Goal: Task Accomplishment & Management: Complete application form

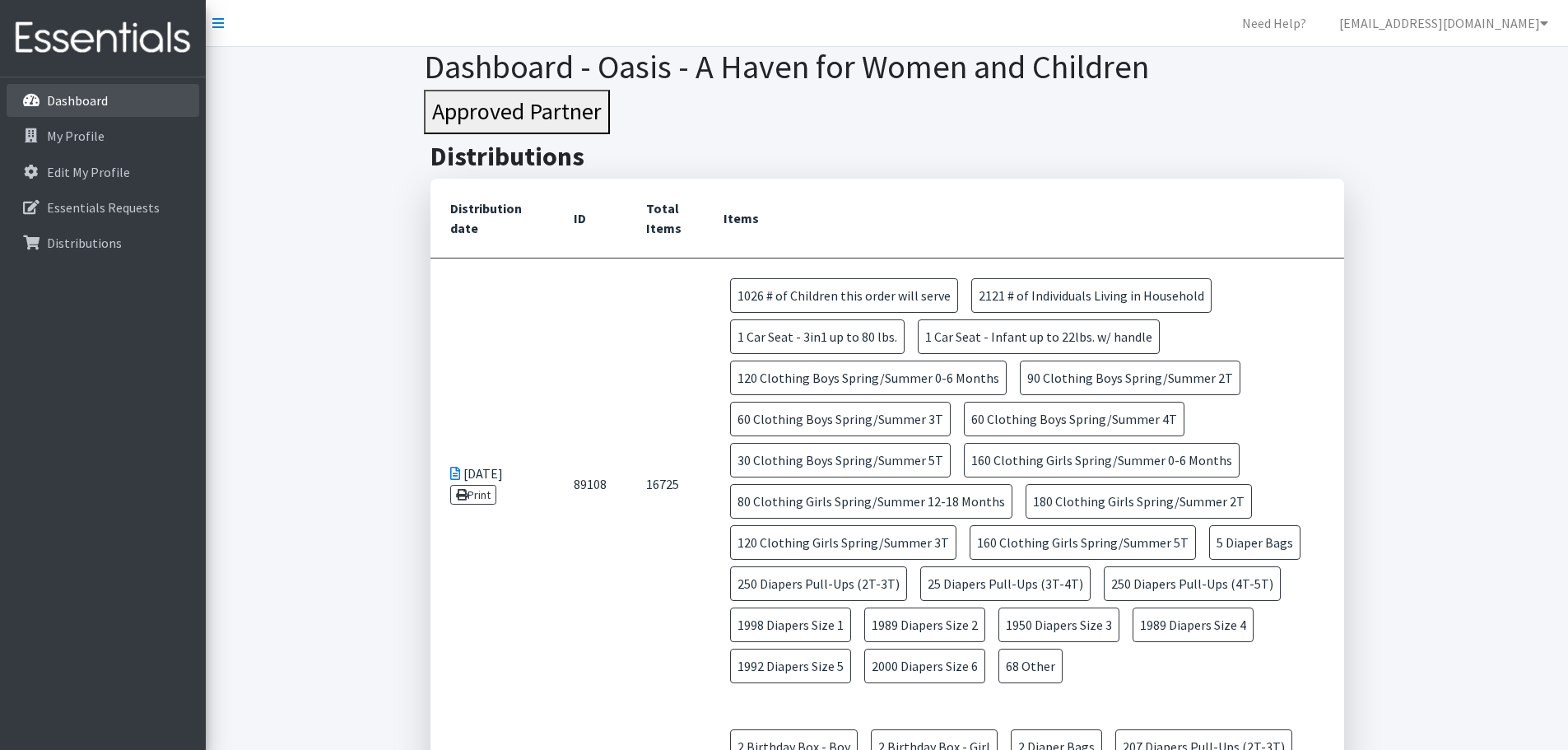
click at [86, 100] on p "Dashboard" at bounding box center [77, 101] width 61 height 17
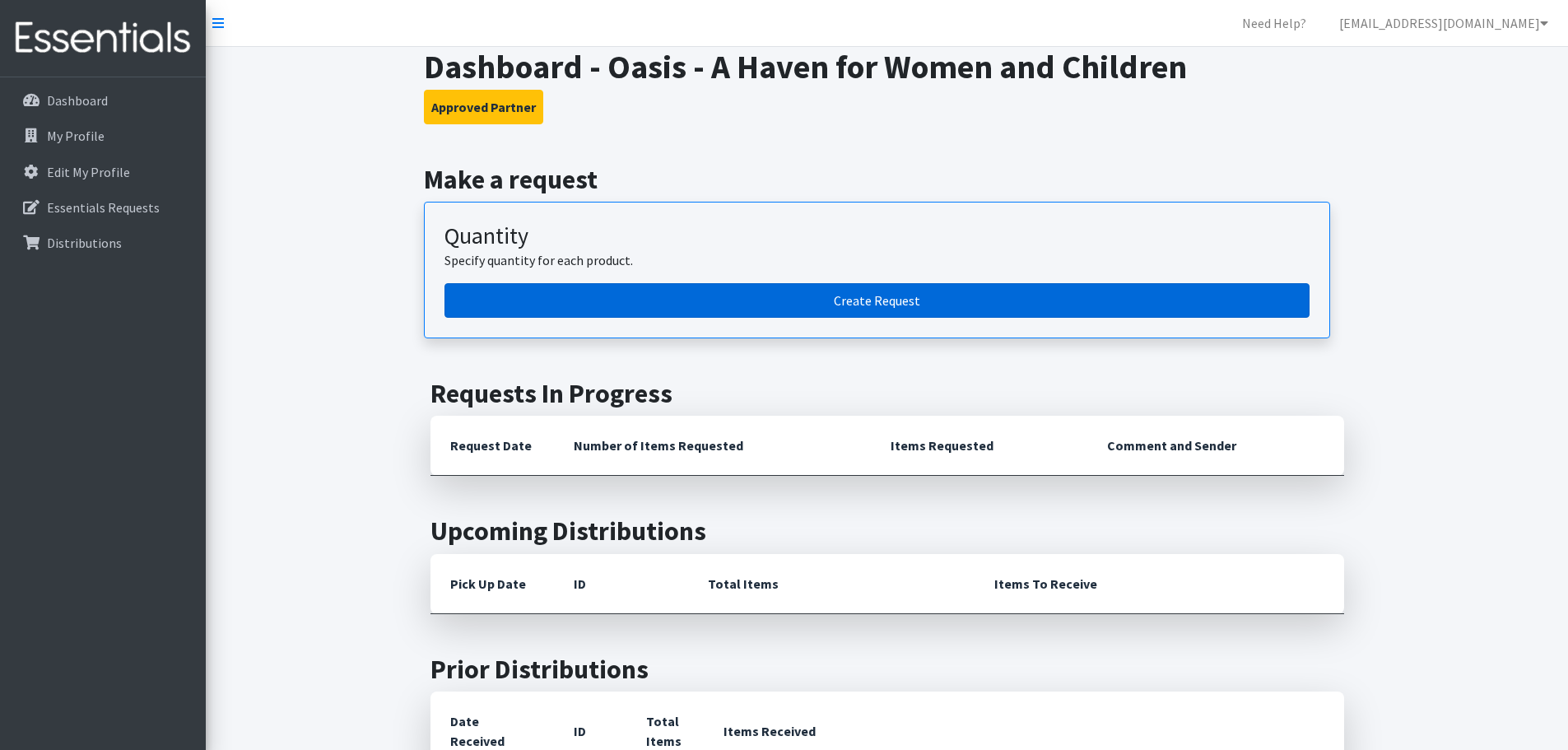
click at [873, 296] on link "Create Request" at bounding box center [877, 300] width 865 height 34
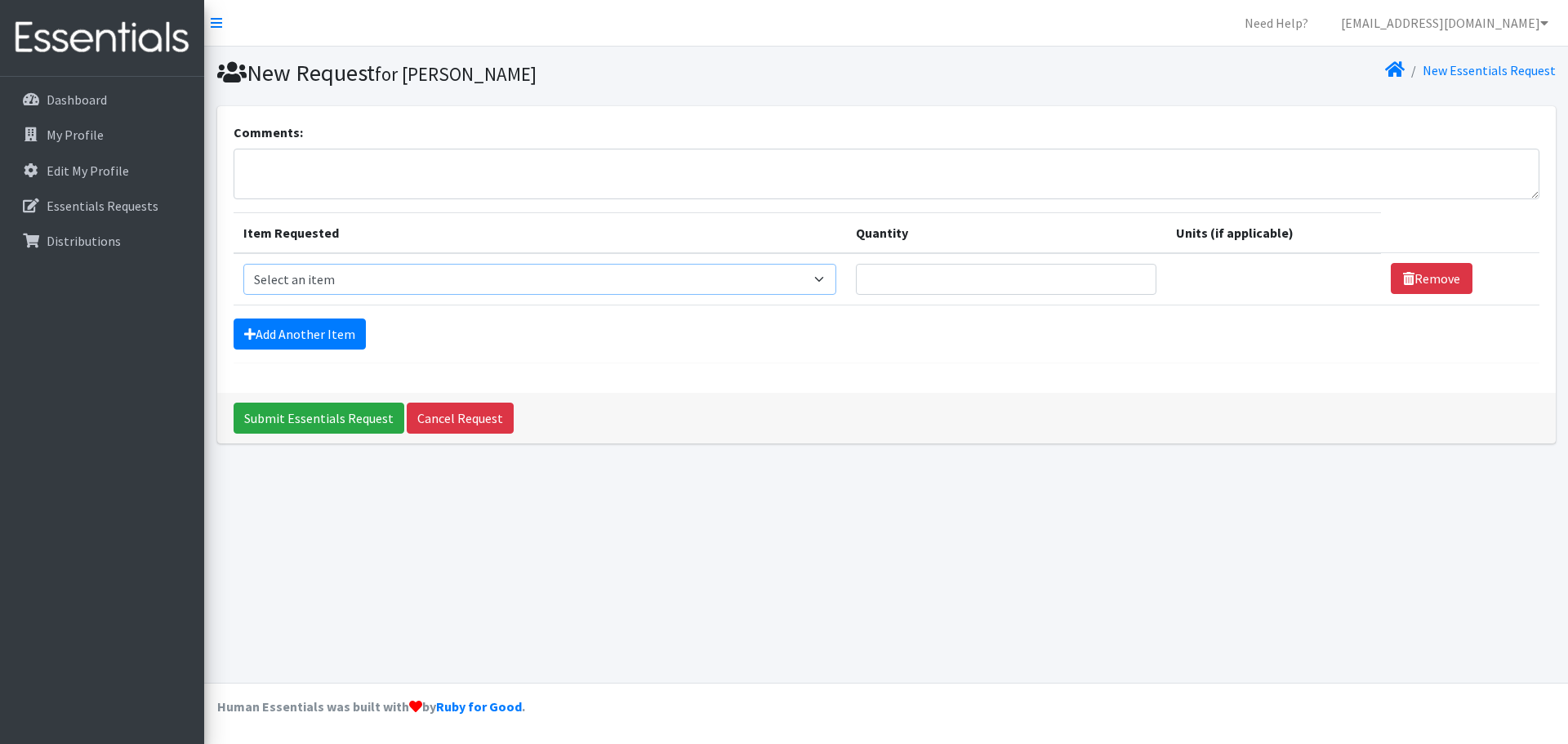
click at [828, 270] on select "Select an item # of Children this order will serve # of Individuals Living in H…" at bounding box center [539, 279] width 593 height 31
select select "15477"
click at [243, 264] on select "Select an item # of Children this order will serve # of Individuals Living in H…" at bounding box center [539, 279] width 593 height 31
click at [1342, 275] on select "Please select a unit units Packs" at bounding box center [1268, 279] width 211 height 31
select select
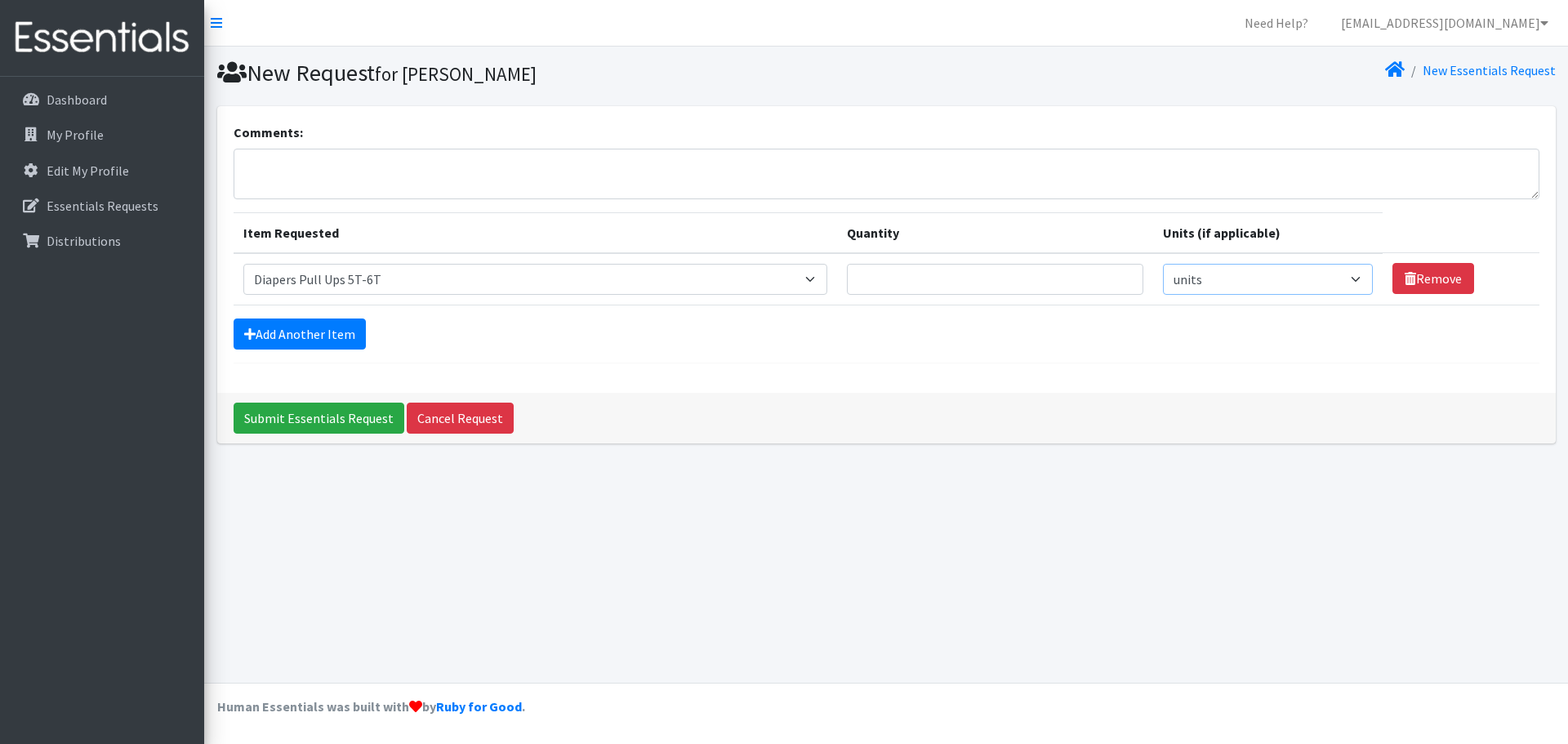
click at [1163, 264] on select "Please select a unit units Packs" at bounding box center [1268, 279] width 211 height 31
click at [904, 278] on input "Quantity" at bounding box center [995, 279] width 296 height 31
type input "500"
click at [331, 340] on link "Add Another Item" at bounding box center [300, 334] width 132 height 31
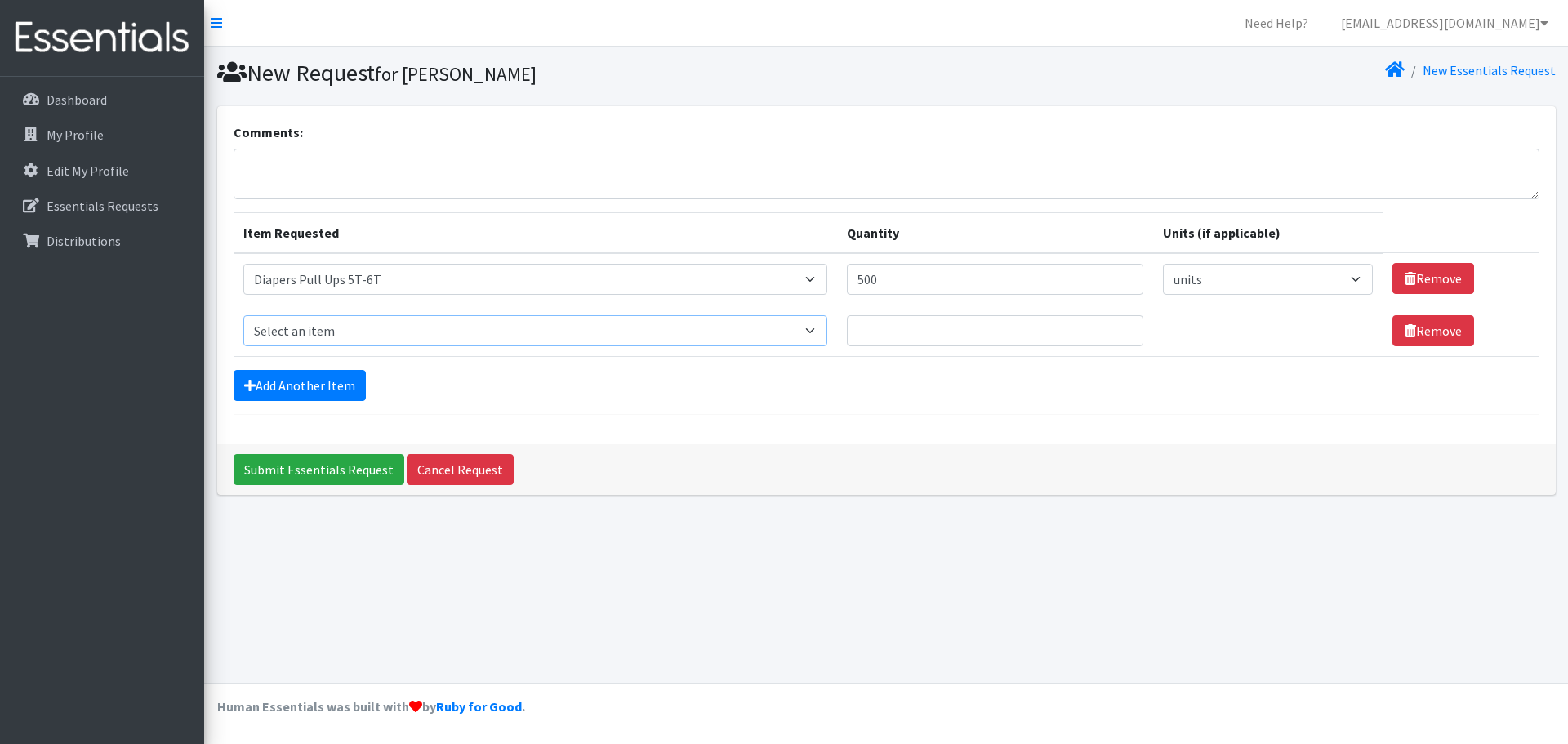
click at [812, 331] on select "Select an item # of Children this order will serve # of Individuals Living in H…" at bounding box center [535, 330] width 584 height 31
select select "1973"
click at [243, 315] on select "Select an item # of Children this order will serve # of Individuals Living in H…" at bounding box center [535, 330] width 584 height 31
click at [905, 323] on input "Quantity" at bounding box center [995, 330] width 296 height 31
type input "400"
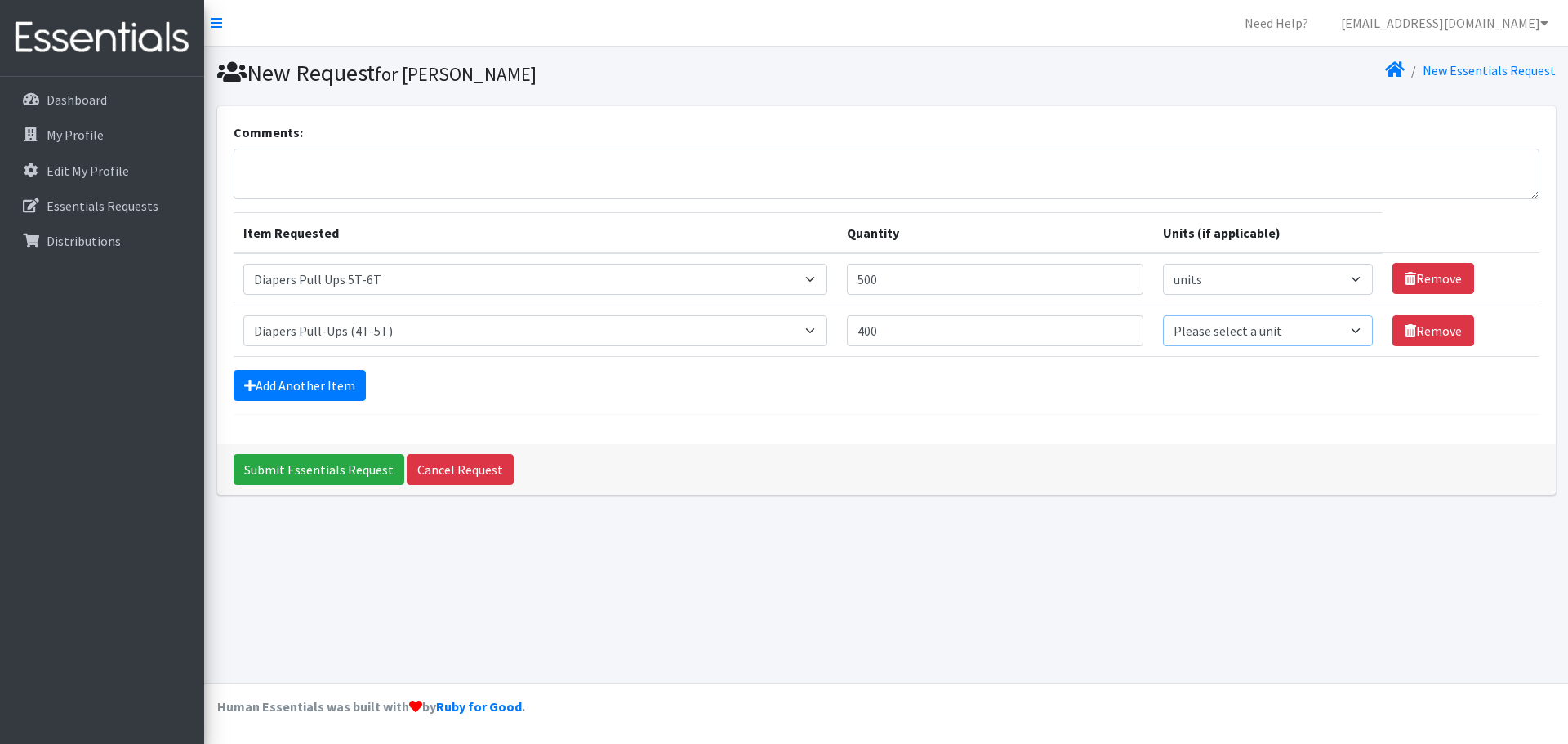
click at [1348, 328] on select "Please select a unit units Packs" at bounding box center [1268, 330] width 211 height 31
select select
click at [1163, 315] on select "Please select a unit units Packs" at bounding box center [1268, 330] width 211 height 31
click at [343, 386] on link "Add Another Item" at bounding box center [300, 384] width 132 height 31
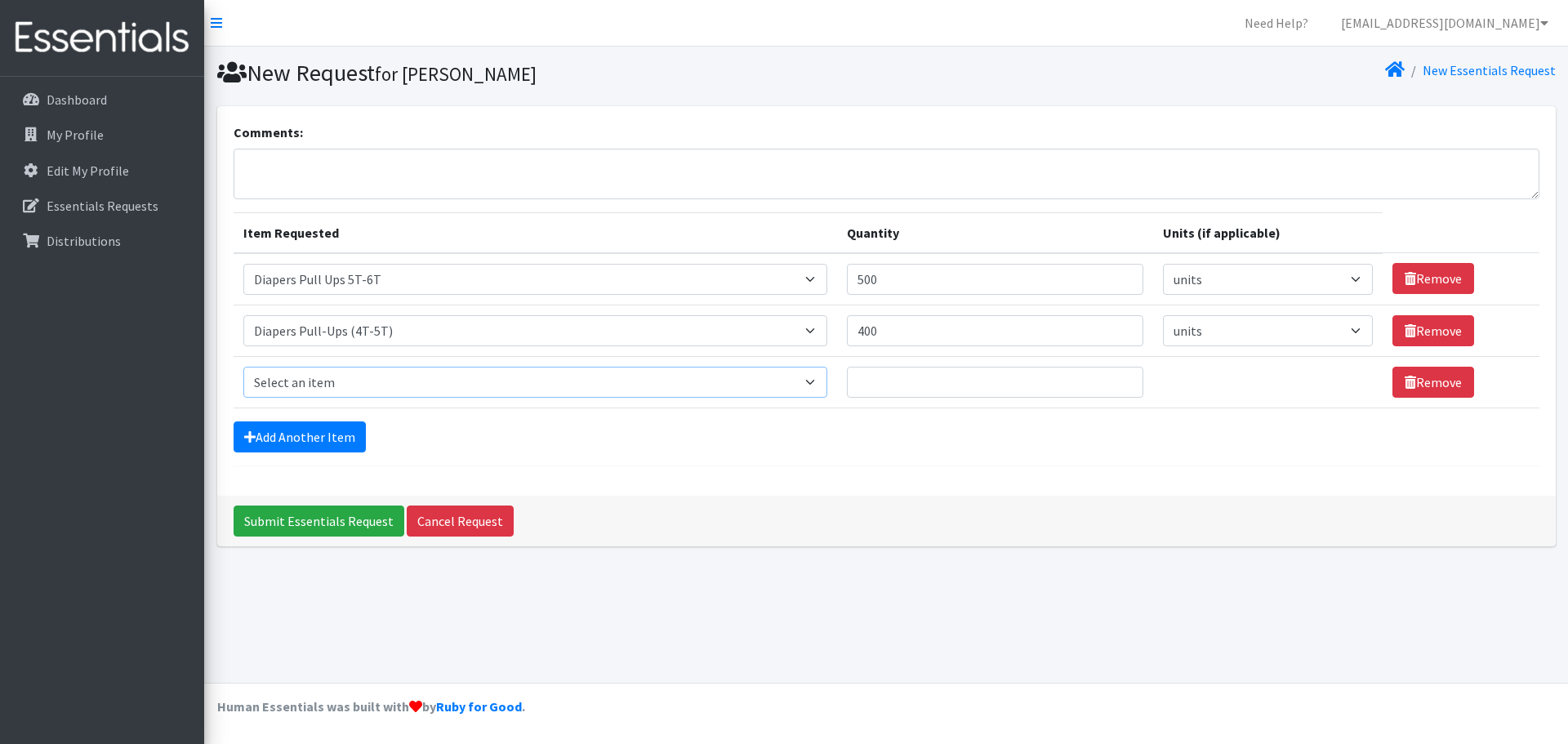
click at [824, 379] on select "Select an item # of Children this order will serve # of Individuals Living in H…" at bounding box center [535, 382] width 584 height 31
select select "1972"
click at [243, 367] on select "Select an item # of Children this order will serve # of Individuals Living in H…" at bounding box center [535, 382] width 584 height 31
click at [884, 387] on input "Quantity" at bounding box center [995, 382] width 296 height 31
type input "400"
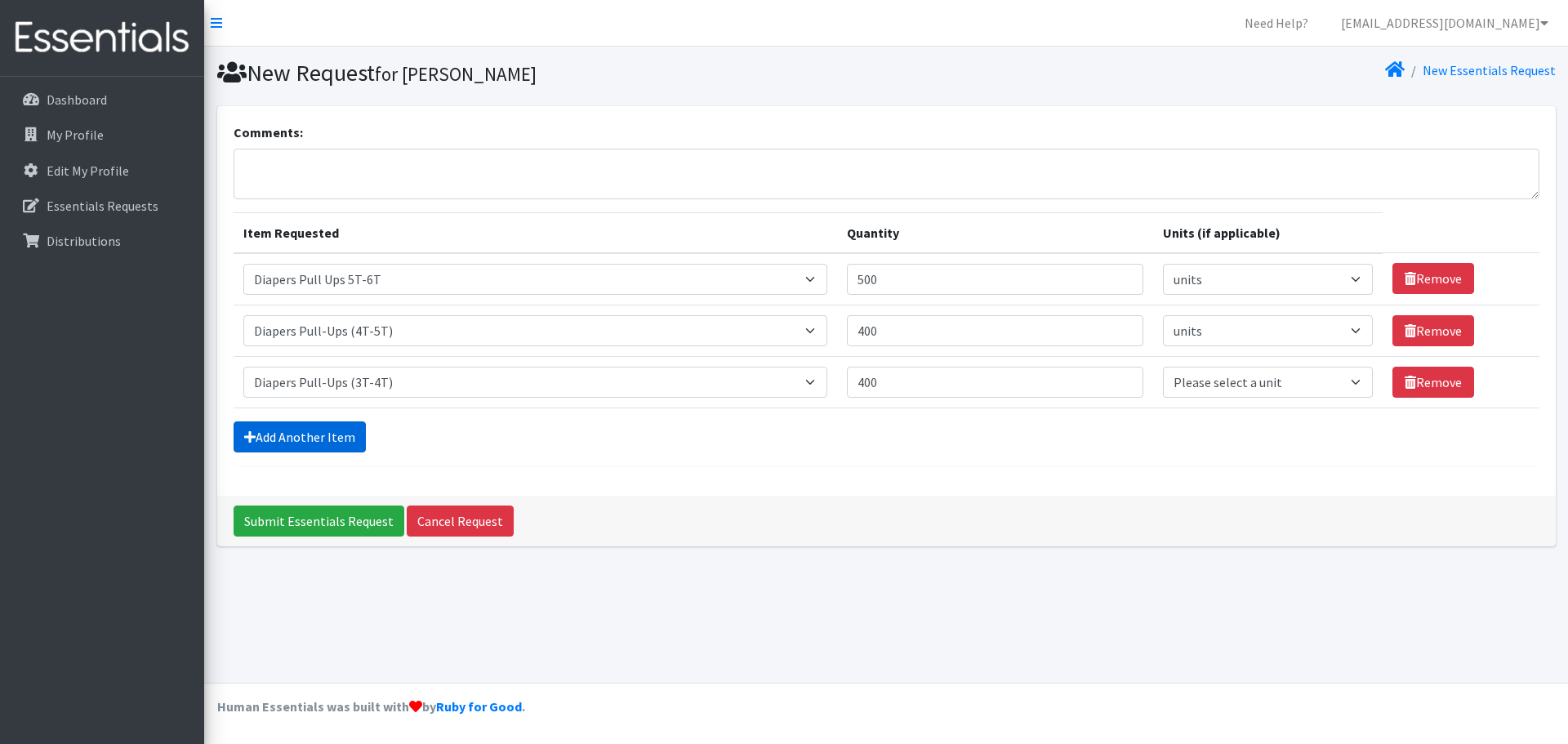
click at [315, 446] on link "Add Another Item" at bounding box center [300, 436] width 132 height 31
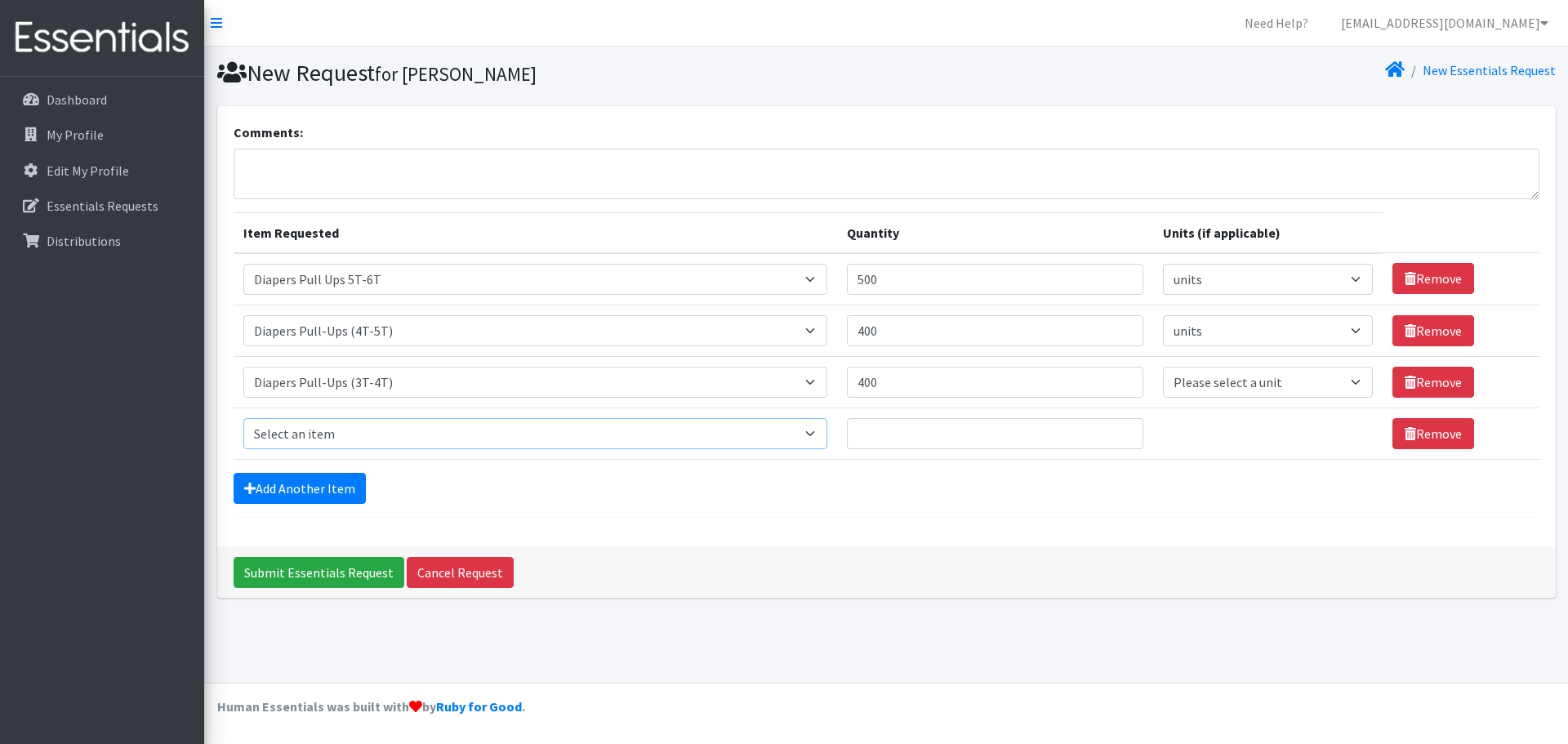
click at [821, 431] on select "Select an item # of Children this order will serve # of Individuals Living in H…" at bounding box center [535, 433] width 584 height 31
select select "1971"
click at [243, 418] on select "Select an item # of Children this order will serve # of Individuals Living in H…" at bounding box center [535, 433] width 584 height 31
click at [895, 440] on input "Quantity" at bounding box center [995, 433] width 296 height 31
type input "400"
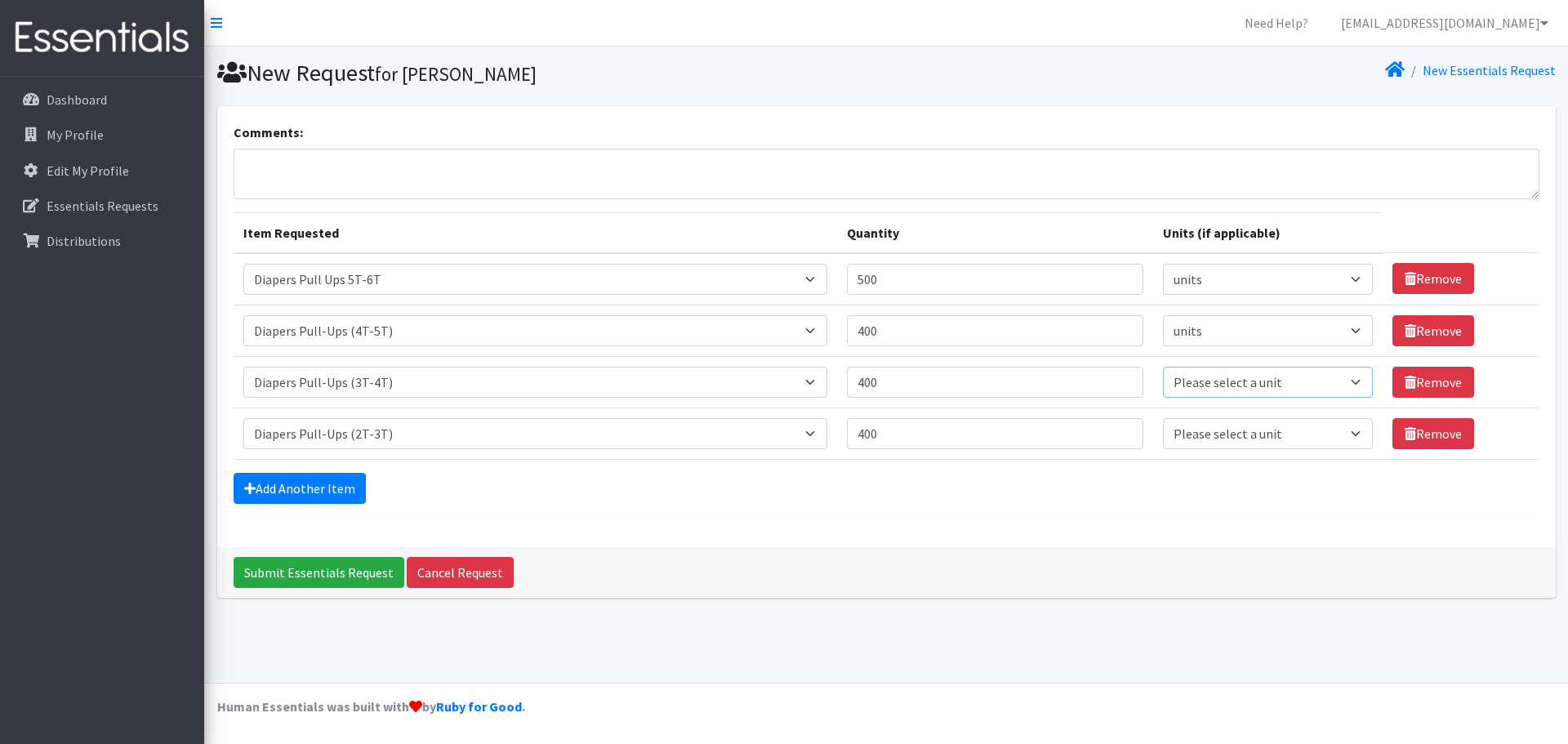
click at [1342, 373] on select "Please select a unit units Packs" at bounding box center [1268, 382] width 211 height 31
select select
click at [1163, 367] on select "Please select a unit units Packs" at bounding box center [1268, 382] width 211 height 31
click at [1342, 429] on select "Please select a unit units Packs" at bounding box center [1268, 433] width 211 height 31
select select
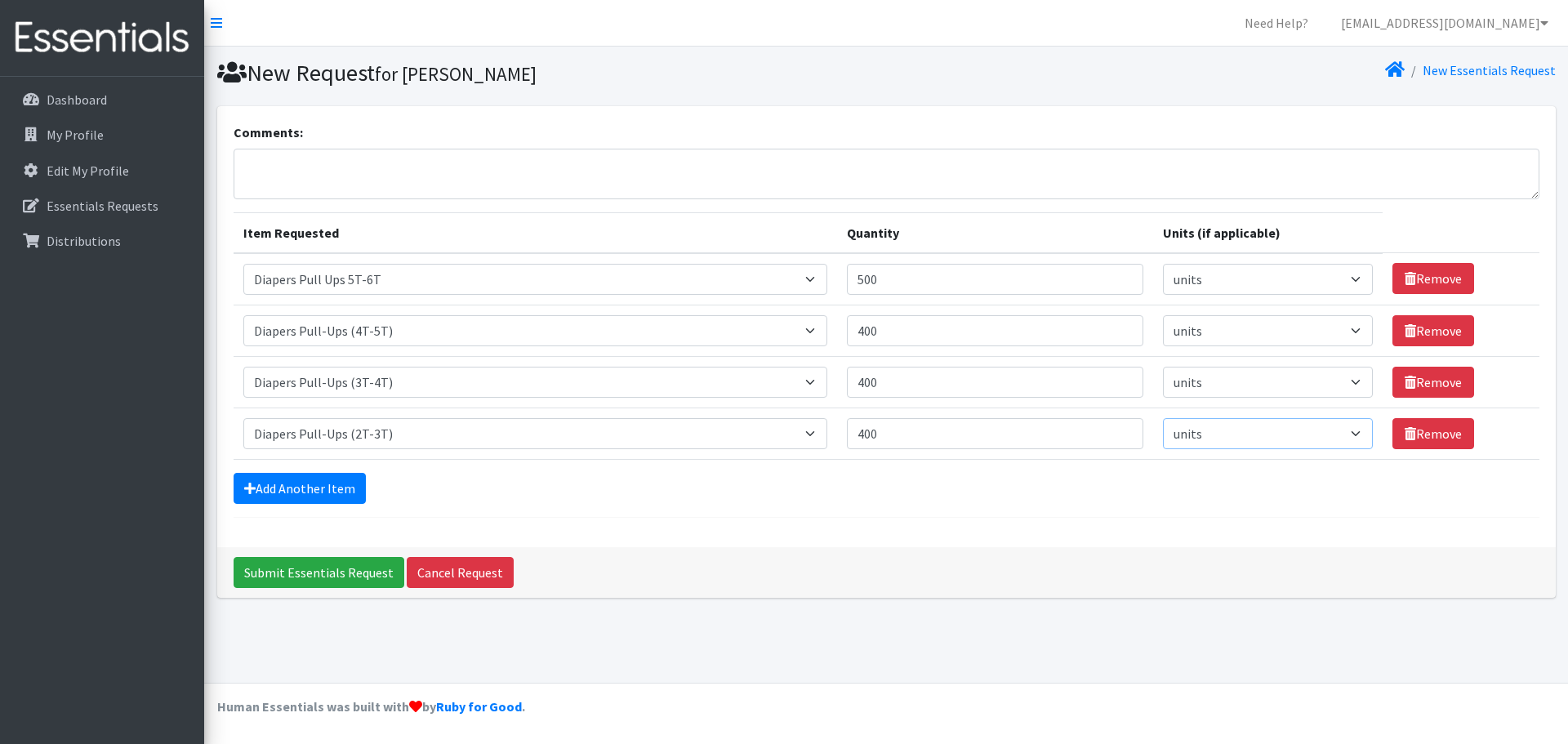
click at [1163, 418] on select "Please select a unit units Packs" at bounding box center [1268, 433] width 211 height 31
click at [335, 497] on link "Add Another Item" at bounding box center [300, 488] width 132 height 31
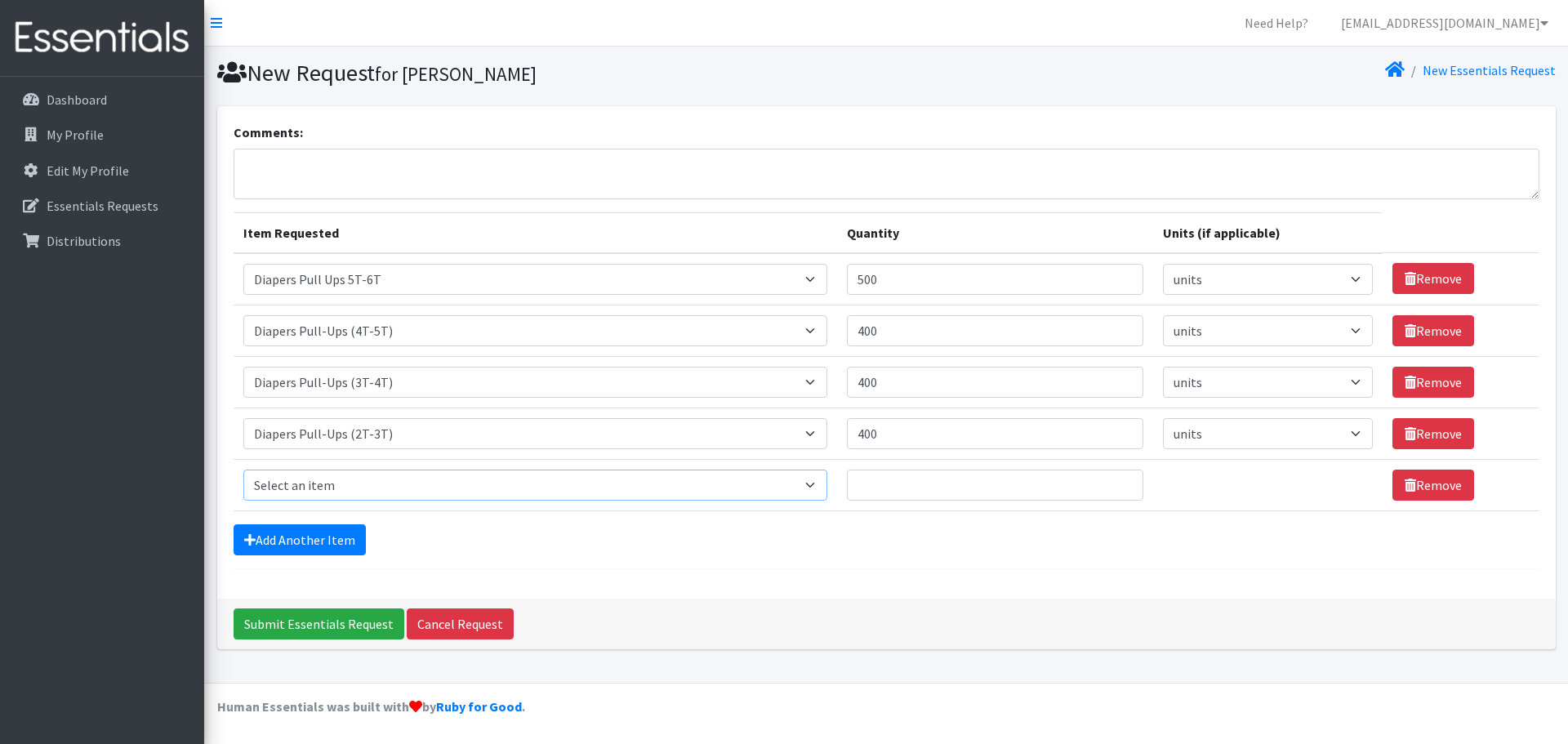
click at [817, 481] on select "Select an item # of Children this order will serve # of Individuals Living in H…" at bounding box center [535, 484] width 584 height 31
select select "1964"
click at [243, 469] on select "Select an item # of Children this order will serve # of Individuals Living in H…" at bounding box center [535, 484] width 584 height 31
click at [914, 485] on input "Quantity" at bounding box center [995, 484] width 296 height 31
click at [890, 493] on input "Quantity" at bounding box center [995, 484] width 296 height 31
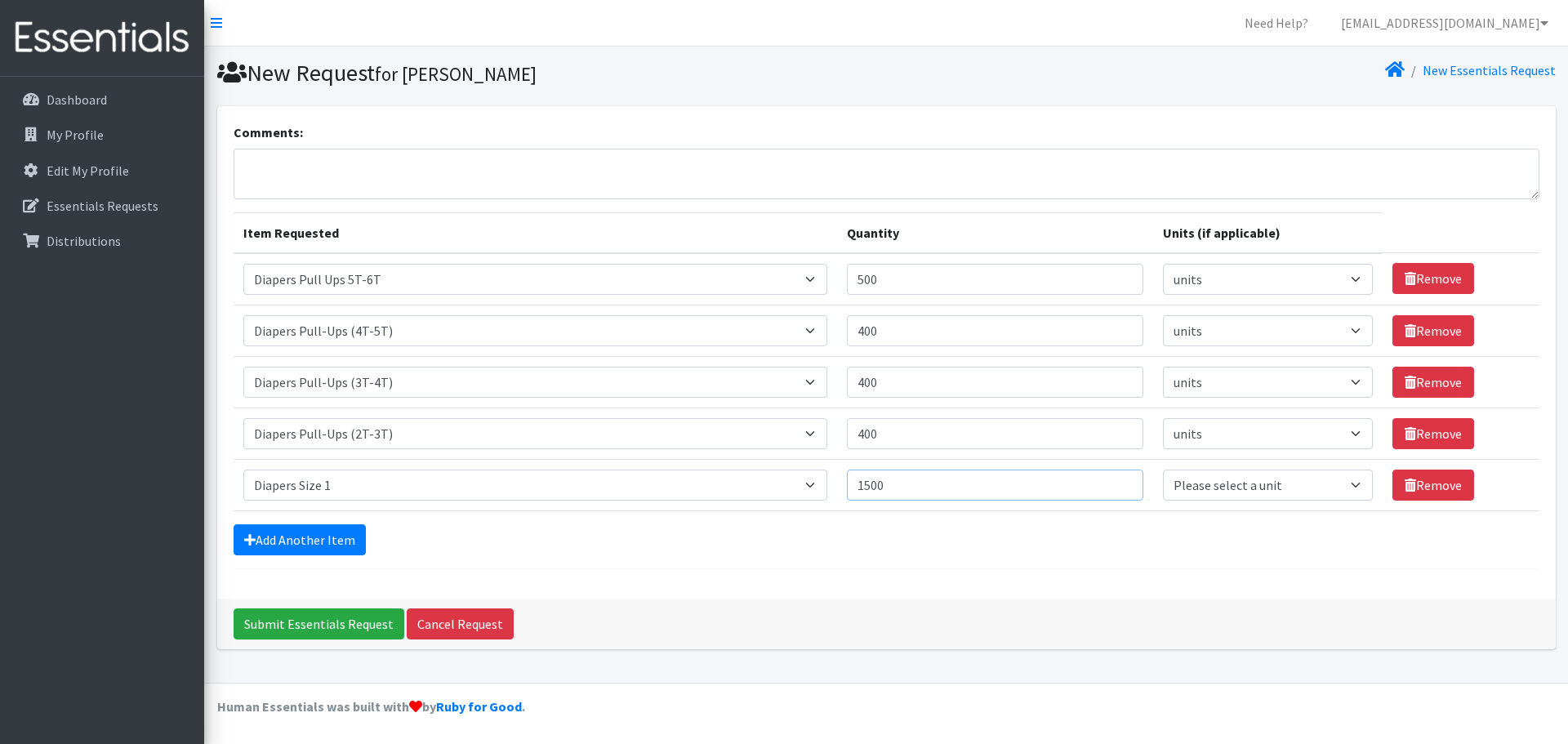
type input "1500"
click at [1346, 480] on select "Please select a unit units Packs" at bounding box center [1268, 484] width 211 height 31
select select
click at [1163, 469] on select "Please select a unit units Packs" at bounding box center [1268, 484] width 211 height 31
click at [819, 479] on select "Select an item # of Children this order will serve # of Individuals Living in H…" at bounding box center [535, 484] width 584 height 31
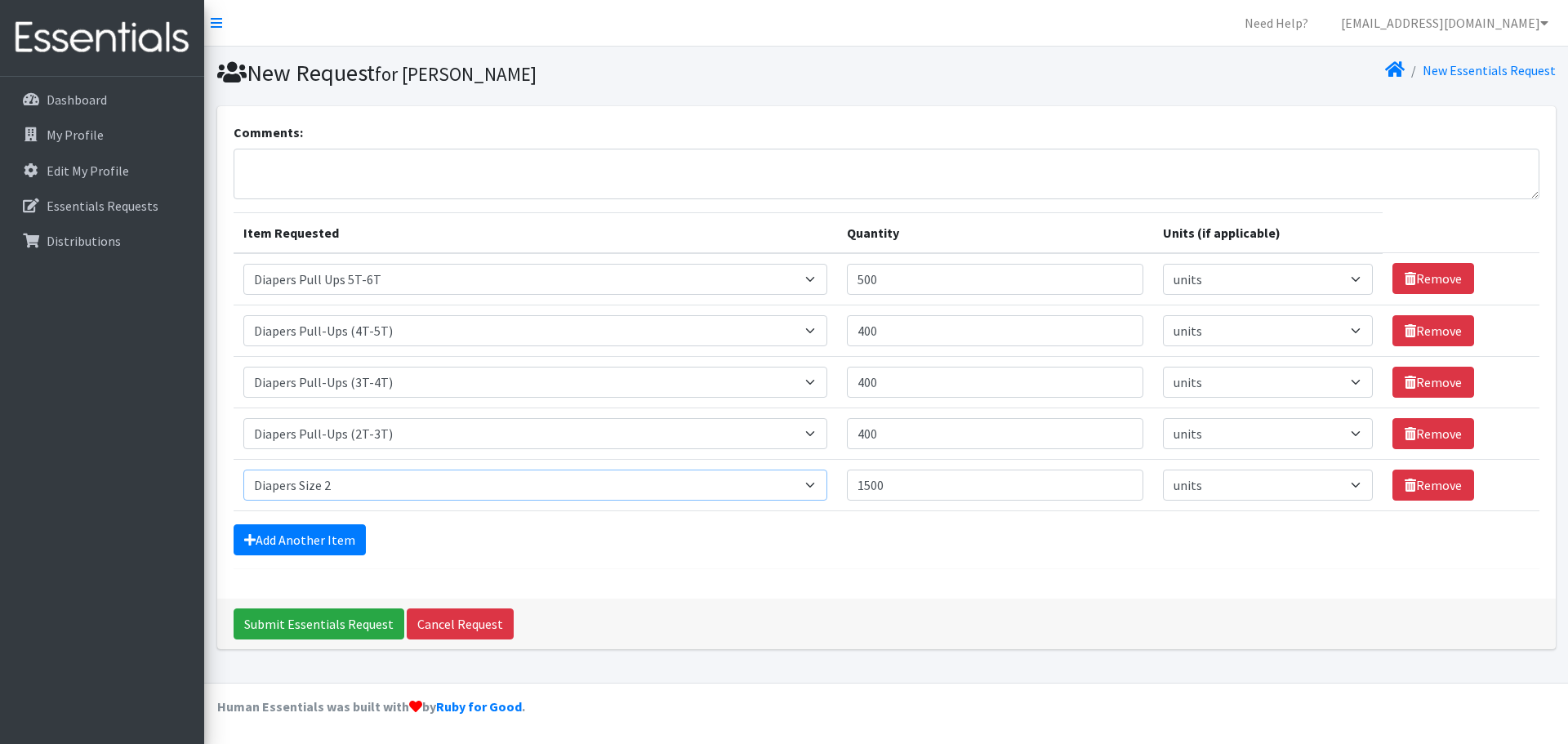
click at [243, 469] on select "Select an item # of Children this order will serve # of Individuals Living in H…" at bounding box center [535, 484] width 584 height 31
click at [810, 479] on select "Select an item # of Children this order will serve # of Individuals Living in H…" at bounding box center [535, 484] width 584 height 31
select select "1964"
click at [243, 469] on select "Select an item # of Children this order will serve # of Individuals Living in H…" at bounding box center [535, 484] width 584 height 31
click at [1347, 484] on select "Please select a unit units Packs" at bounding box center [1268, 484] width 211 height 31
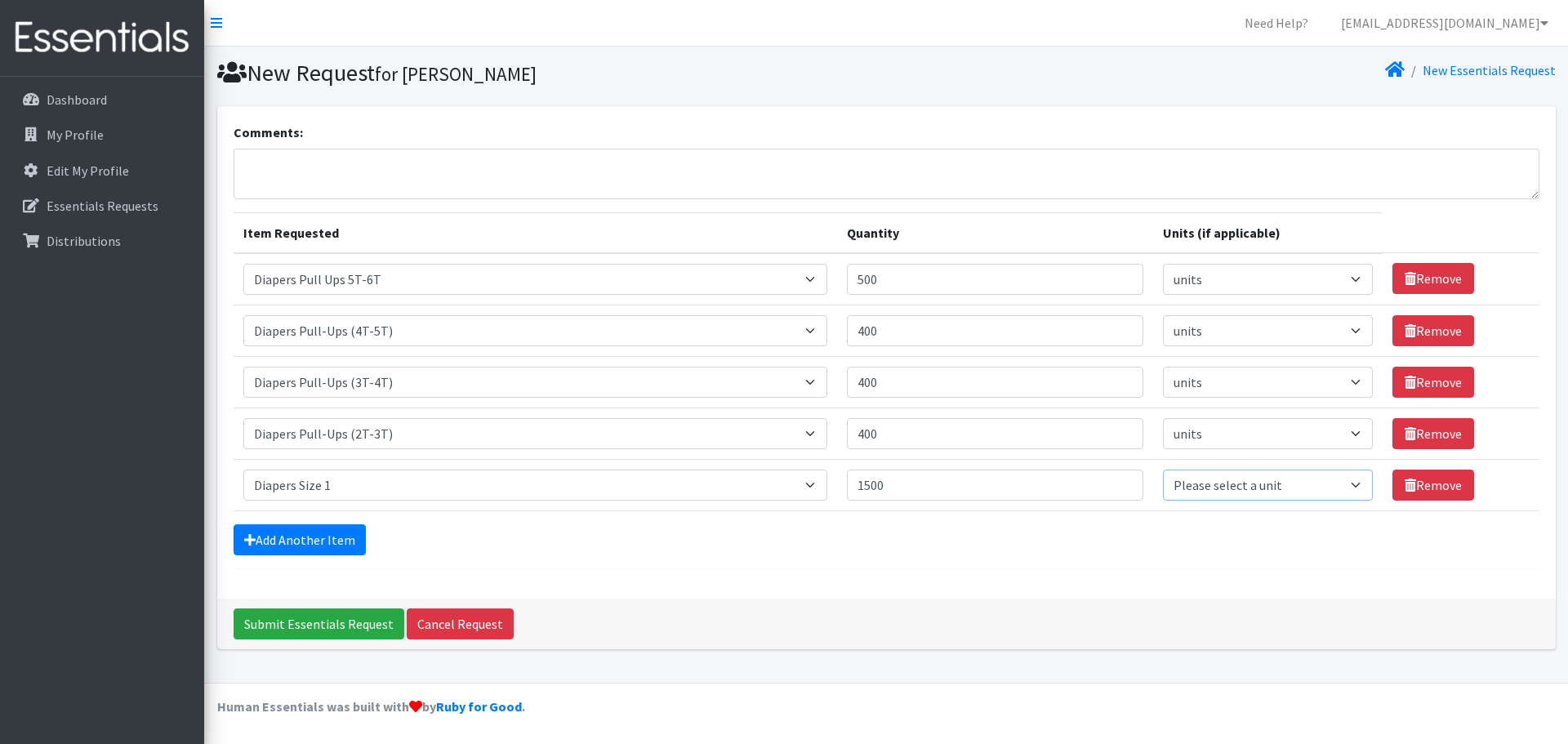
select select
click at [1163, 469] on select "Please select a unit units Packs" at bounding box center [1268, 484] width 211 height 31
click at [295, 547] on link "Add Another Item" at bounding box center [300, 539] width 132 height 31
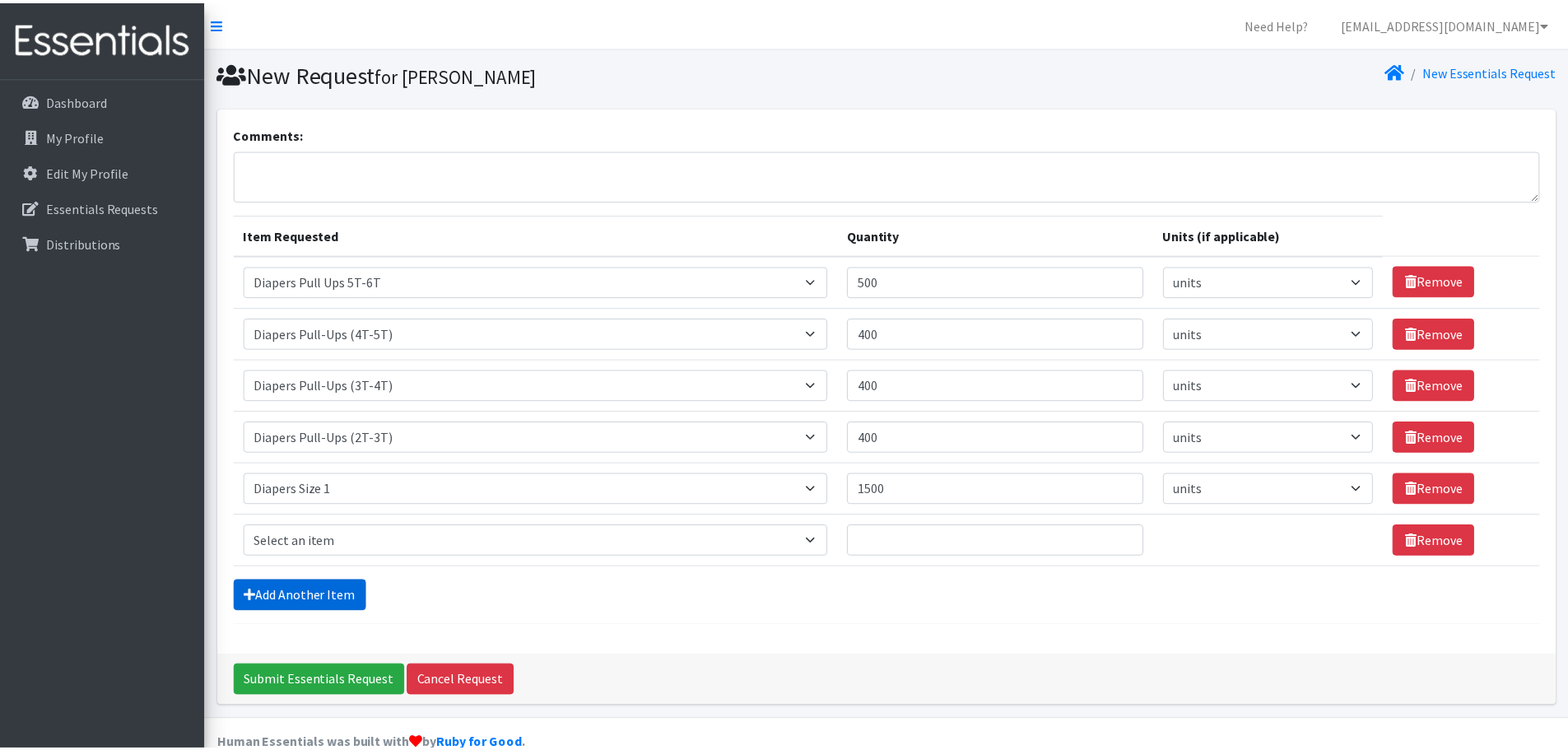
scroll to position [31, 0]
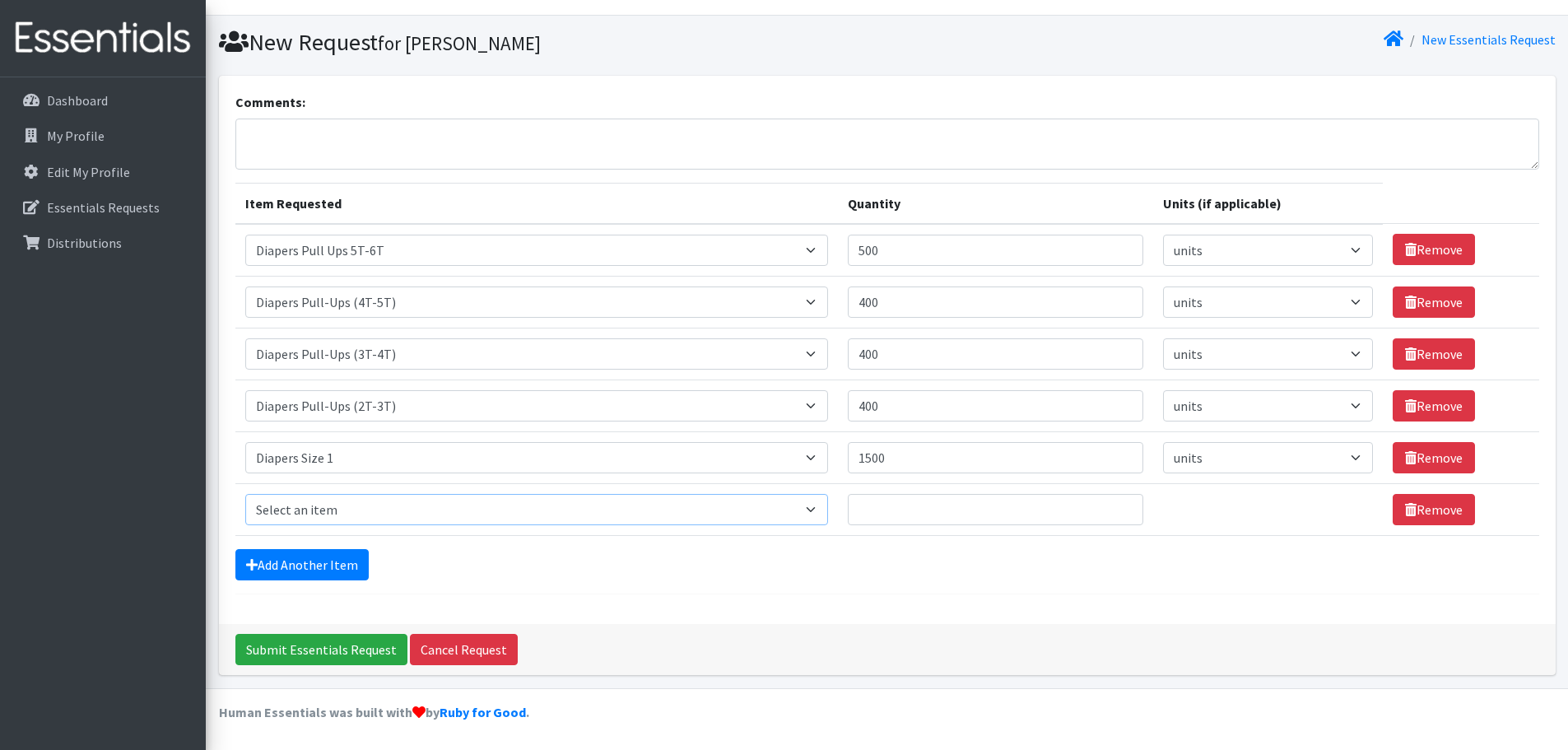
click at [815, 508] on select "Select an item # of Children this order will serve # of Individuals Living in H…" at bounding box center [536, 509] width 583 height 31
select select "1965"
click at [245, 494] on select "Select an item # of Children this order will serve # of Individuals Living in H…" at bounding box center [536, 509] width 583 height 31
click at [974, 494] on input "Quantity" at bounding box center [996, 509] width 295 height 31
type input "1500"
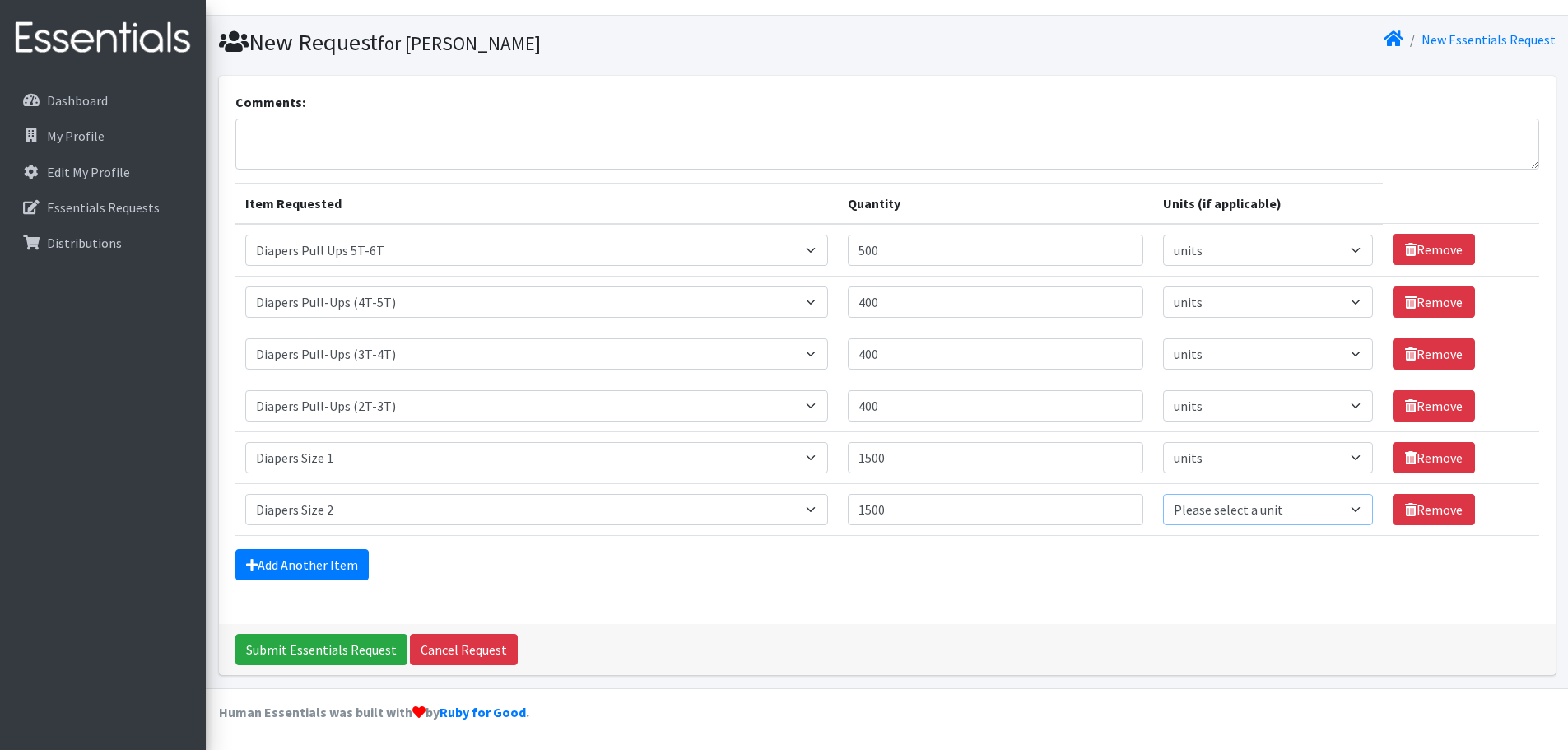
click at [1357, 503] on select "Please select a unit units Packs" at bounding box center [1268, 509] width 210 height 31
select select
click at [1163, 494] on select "Please select a unit units Packs" at bounding box center [1268, 509] width 210 height 31
click at [305, 560] on link "Add Another Item" at bounding box center [302, 564] width 133 height 31
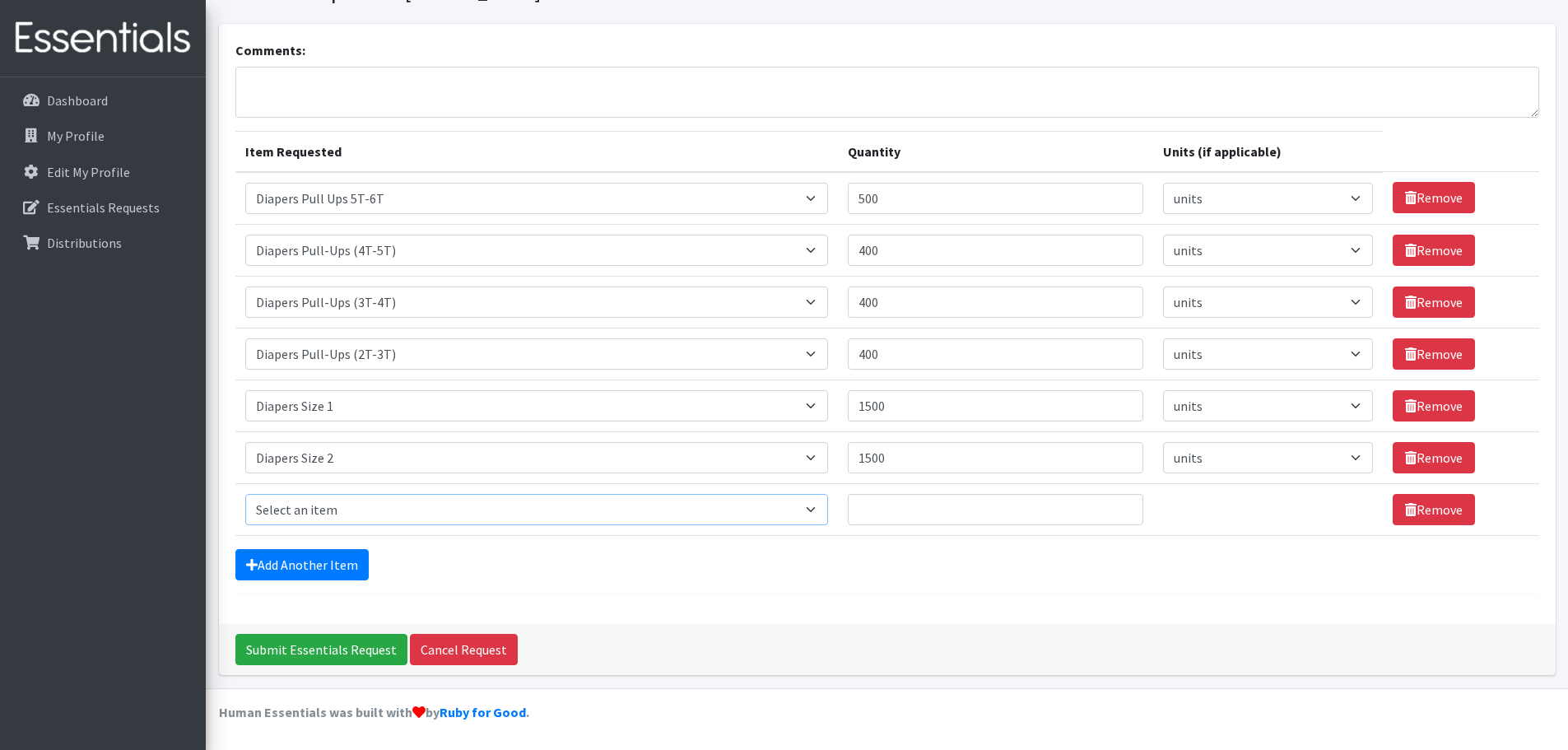
click at [825, 509] on select "Select an item # of Children this order will serve # of Individuals Living in H…" at bounding box center [536, 509] width 583 height 31
select select "1966"
click at [245, 494] on select "Select an item # of Children this order will serve # of Individuals Living in H…" at bounding box center [536, 509] width 583 height 31
click at [899, 513] on input "Quantity" at bounding box center [996, 509] width 295 height 31
type input "1650"
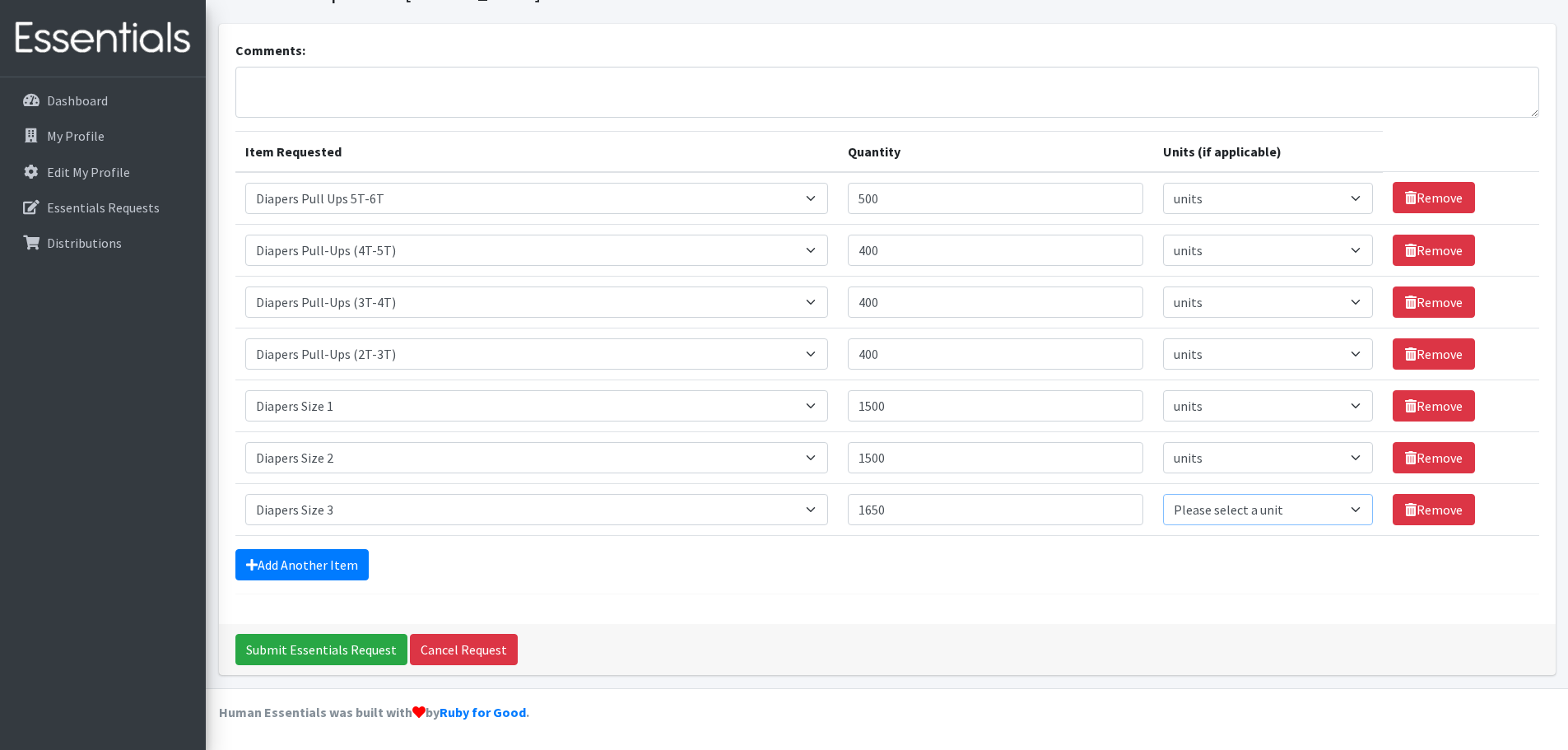
click at [1351, 503] on select "Please select a unit units Packs" at bounding box center [1268, 509] width 210 height 31
select select
click at [1163, 494] on select "Please select a unit units Packs" at bounding box center [1268, 509] width 210 height 31
click at [326, 565] on link "Add Another Item" at bounding box center [302, 564] width 133 height 31
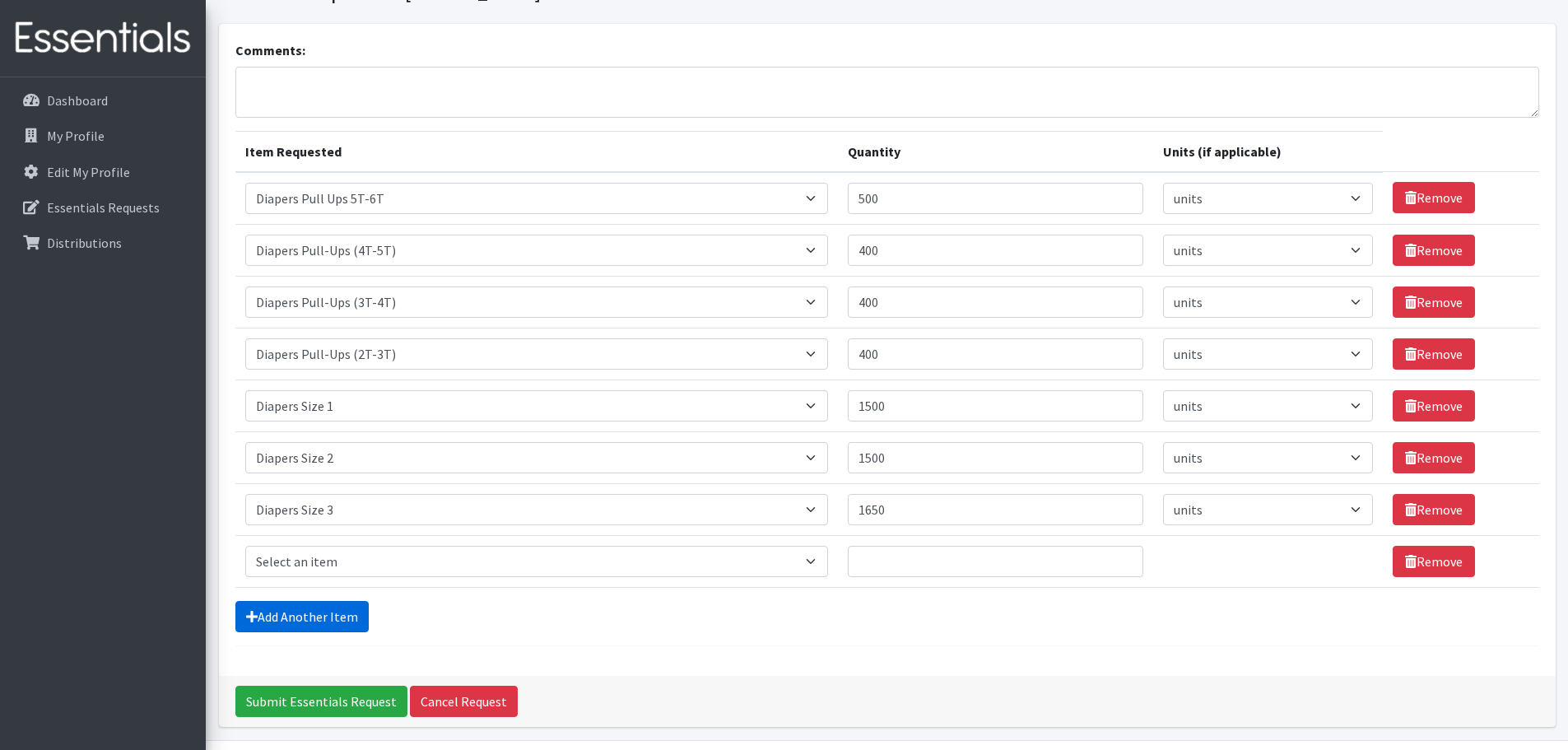
scroll to position [135, 0]
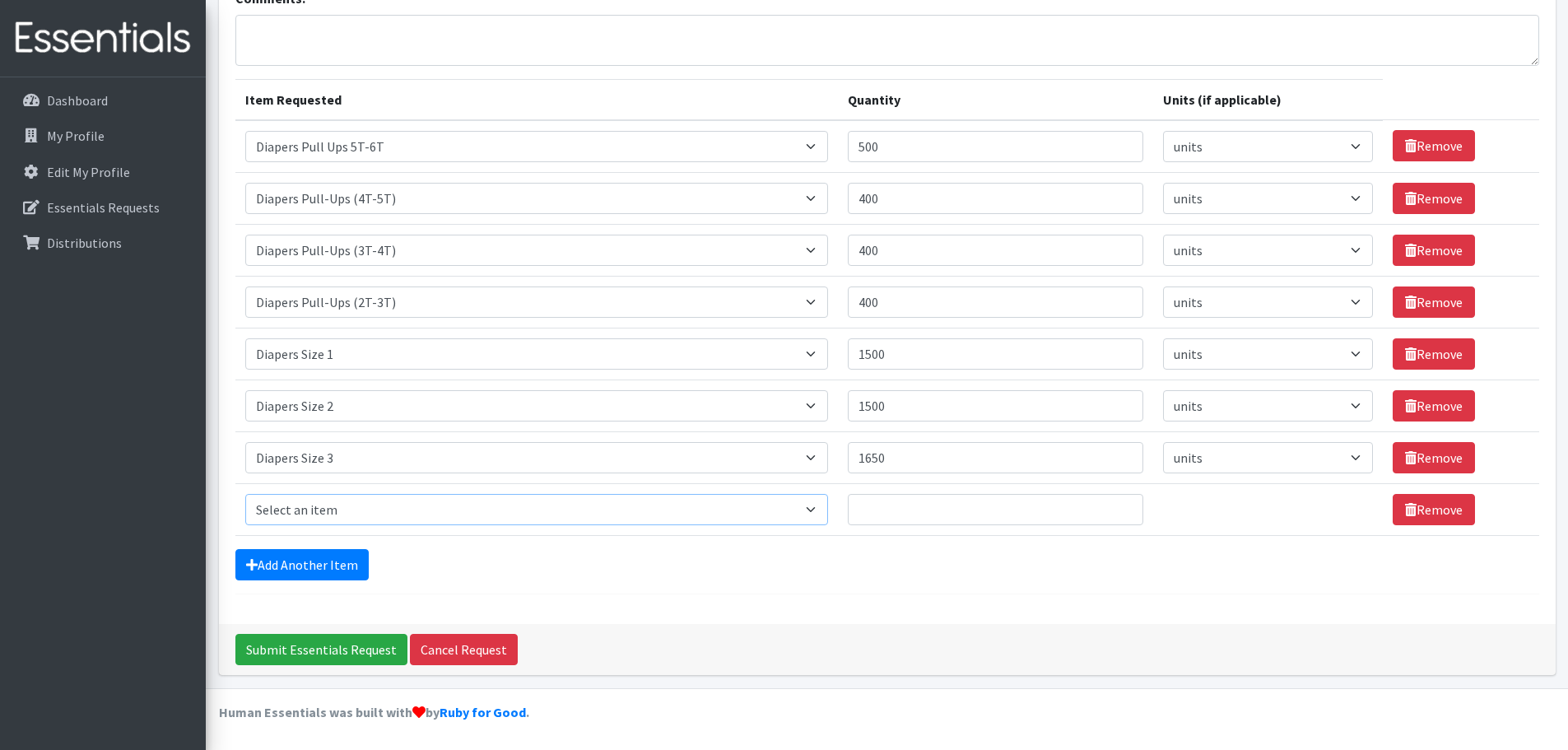
click at [817, 508] on select "Select an item # of Children this order will serve # of Individuals Living in H…" at bounding box center [536, 509] width 583 height 31
select select "1967"
click at [245, 494] on select "Select an item # of Children this order will serve # of Individuals Living in H…" at bounding box center [536, 509] width 583 height 31
click at [885, 518] on input "Quantity" at bounding box center [996, 509] width 295 height 31
click at [925, 517] on input "Quantity" at bounding box center [996, 509] width 295 height 31
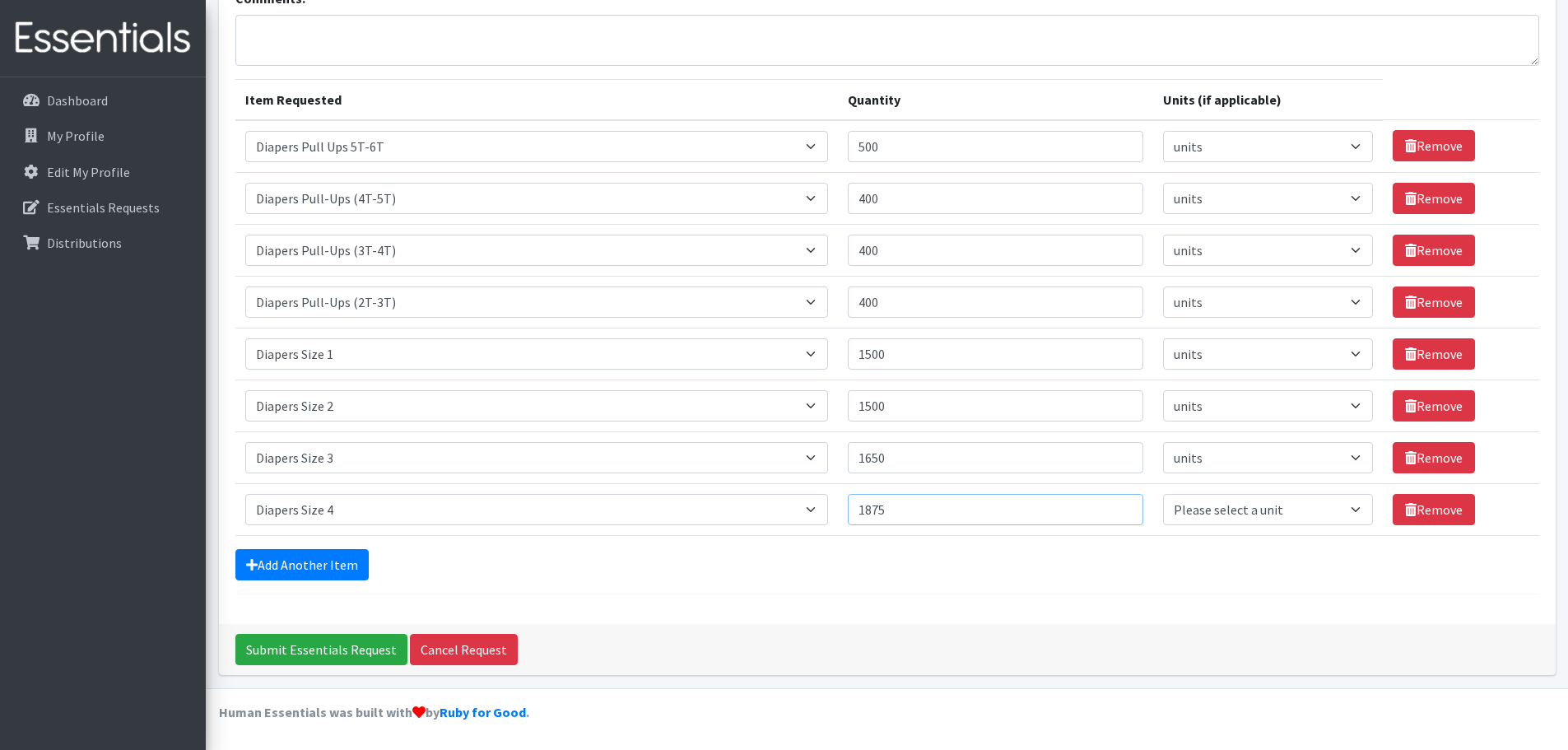
type input "1875"
click at [1349, 506] on select "Please select a unit units Packs" at bounding box center [1268, 509] width 210 height 31
select select
click at [1163, 494] on select "Please select a unit units Packs" at bounding box center [1268, 509] width 210 height 31
click at [288, 564] on link "Add Another Item" at bounding box center [302, 564] width 133 height 31
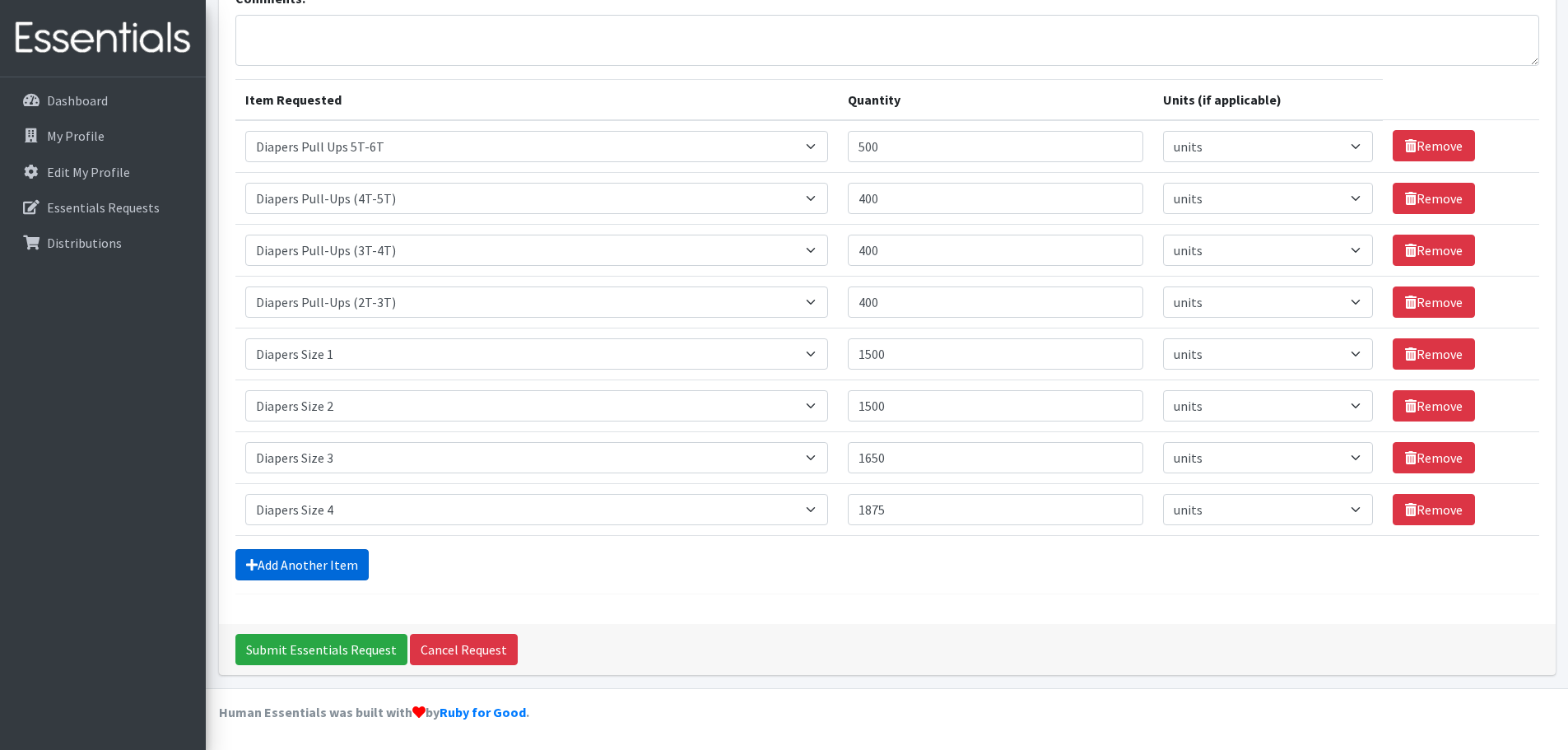
scroll to position [187, 0]
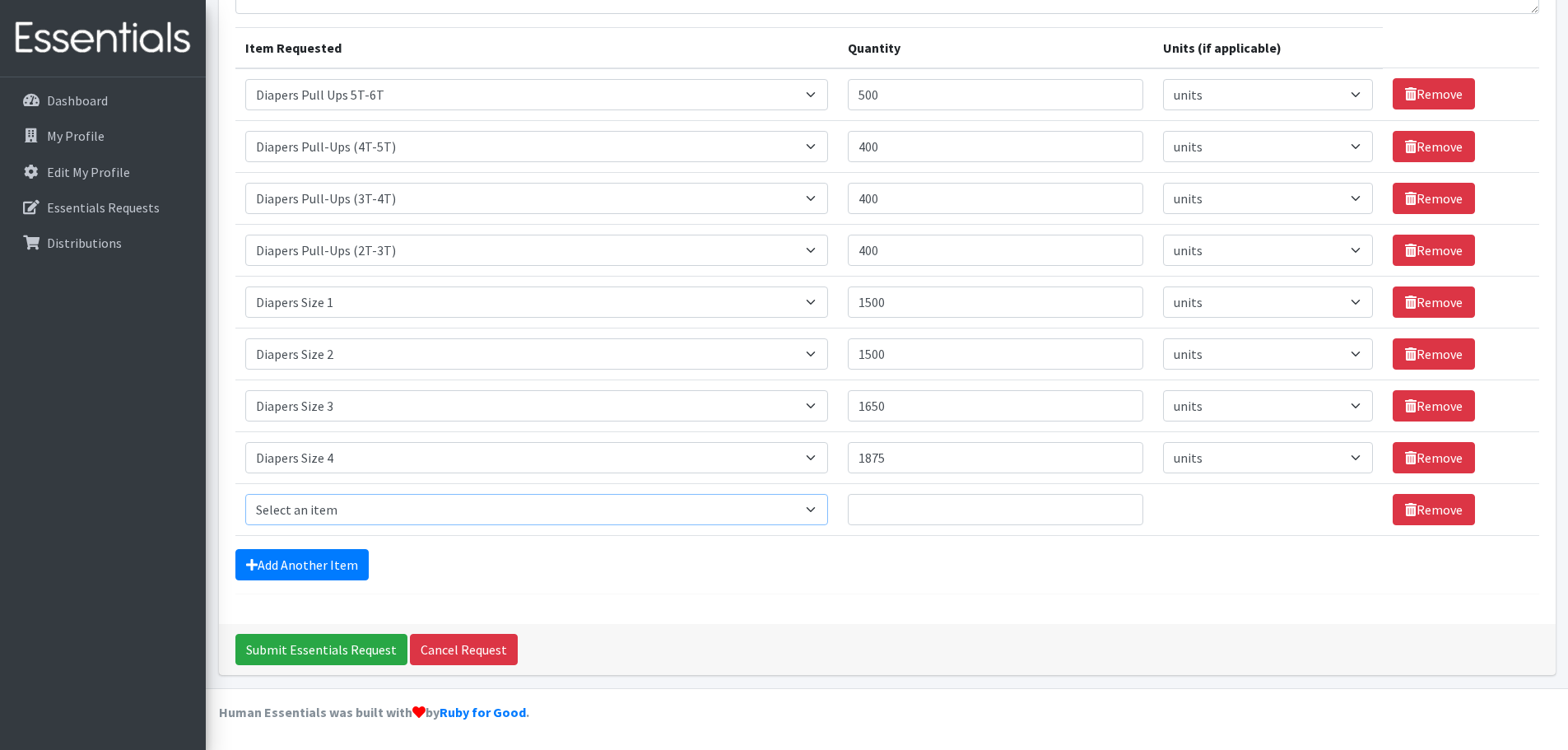
click at [818, 506] on select "Select an item # of Children this order will serve # of Individuals Living in H…" at bounding box center [536, 509] width 583 height 31
select select "1968"
click at [245, 494] on select "Select an item # of Children this order will serve # of Individuals Living in H…" at bounding box center [536, 509] width 583 height 31
click at [994, 497] on input "Quantity" at bounding box center [996, 509] width 295 height 31
type input "1800"
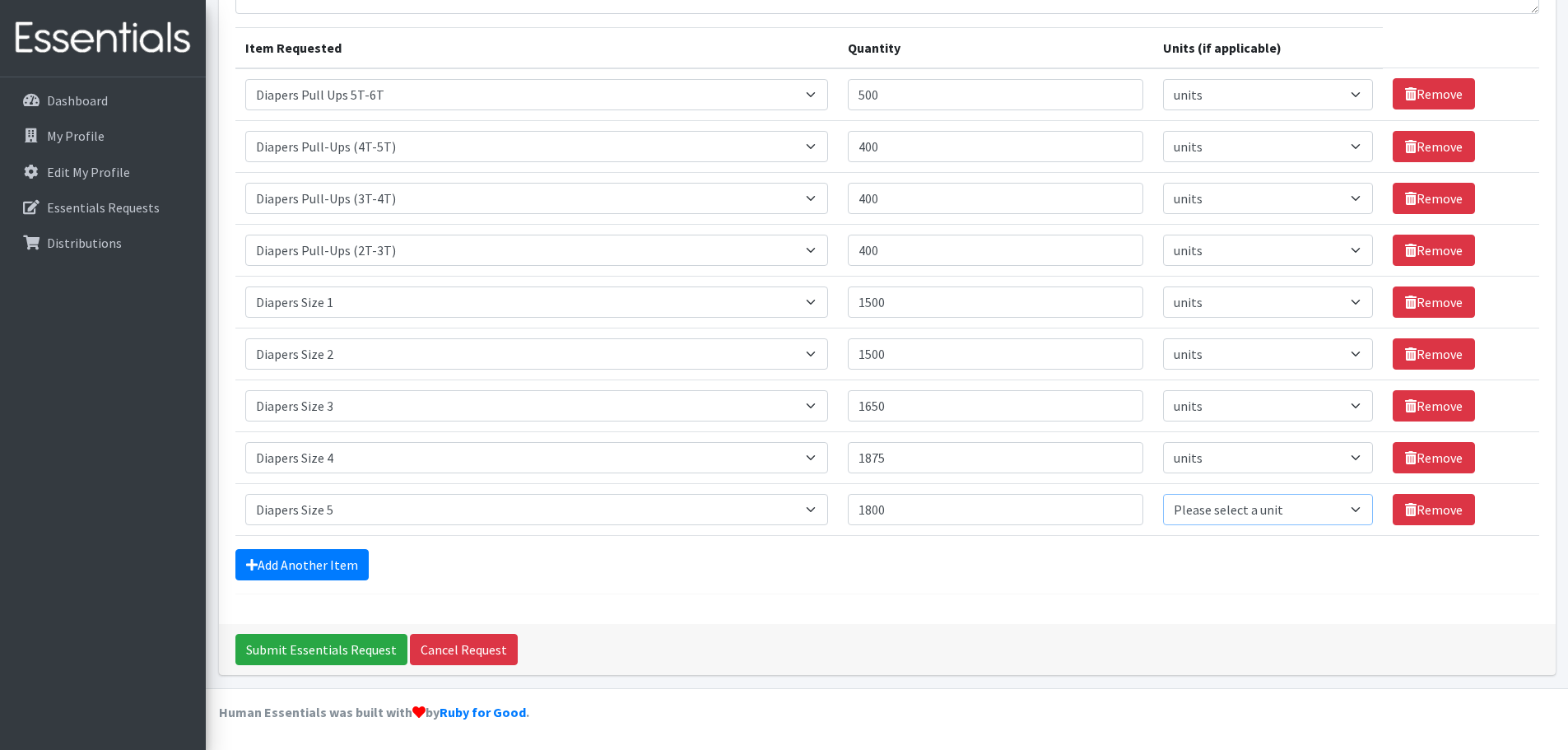
click at [1356, 497] on select "Please select a unit units Packs" at bounding box center [1268, 509] width 210 height 31
select select
click at [1163, 494] on select "Please select a unit units Packs" at bounding box center [1268, 509] width 210 height 31
click at [352, 564] on link "Add Another Item" at bounding box center [302, 564] width 133 height 31
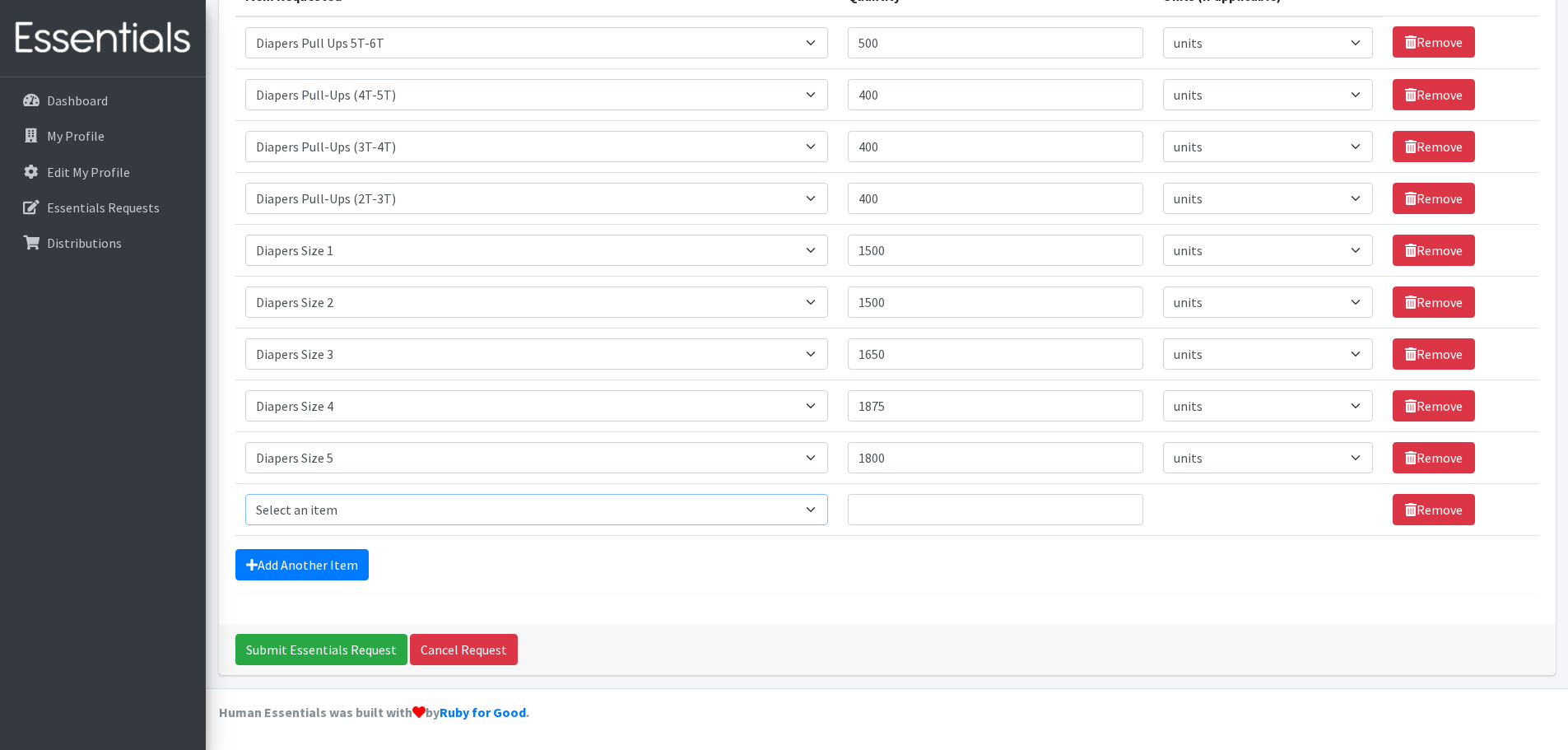
click at [825, 508] on select "Select an item # of Children this order will serve # of Individuals Living in H…" at bounding box center [536, 509] width 583 height 31
select select "1969"
click at [245, 494] on select "Select an item # of Children this order will serve # of Individuals Living in H…" at bounding box center [536, 509] width 583 height 31
click at [875, 508] on input "Quantity" at bounding box center [996, 509] width 295 height 31
type input "2000"
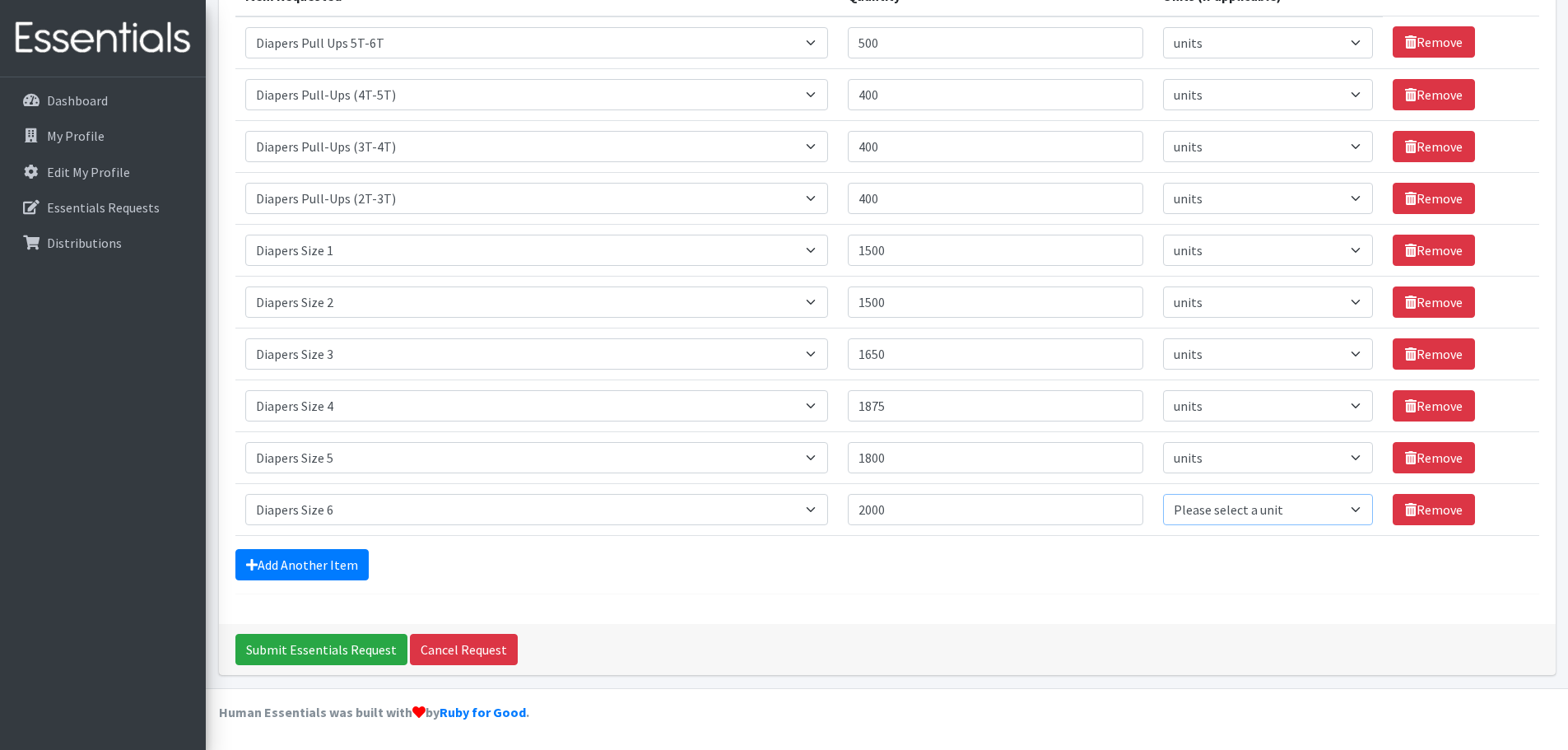
click at [1348, 508] on select "Please select a unit units Packs" at bounding box center [1268, 509] width 210 height 31
select select
click at [1163, 494] on select "Please select a unit units Packs" at bounding box center [1268, 509] width 210 height 31
click at [320, 568] on link "Add Another Item" at bounding box center [302, 564] width 133 height 31
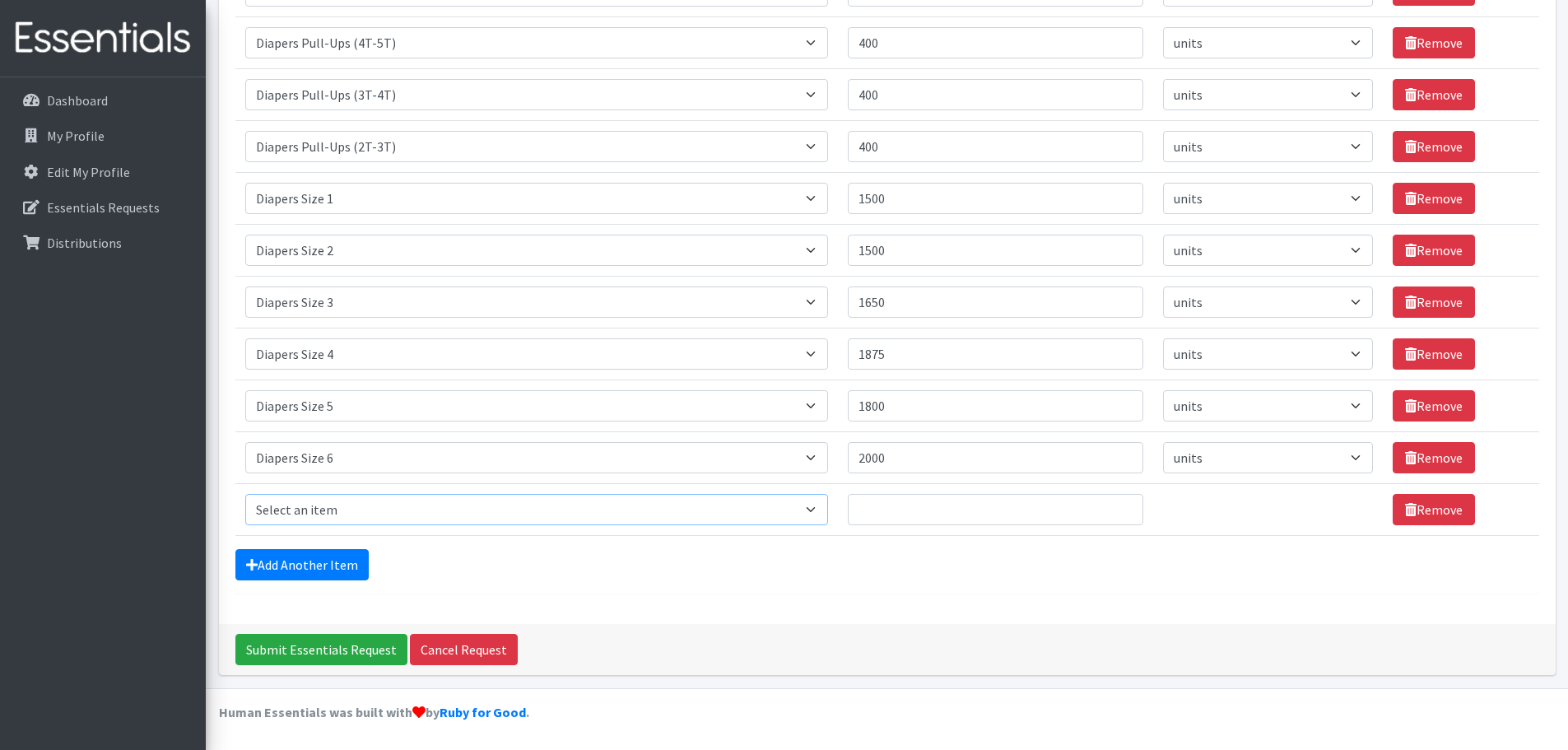
drag, startPoint x: 821, startPoint y: 508, endPoint x: 813, endPoint y: 510, distance: 8.2
click at [822, 508] on select "Select an item # of Children this order will serve # of Individuals Living in H…" at bounding box center [536, 509] width 583 height 31
select select "1970"
click at [245, 494] on select "Select an item # of Children this order will serve # of Individuals Living in H…" at bounding box center [536, 509] width 583 height 31
click at [872, 508] on input "Quantity" at bounding box center [996, 509] width 295 height 31
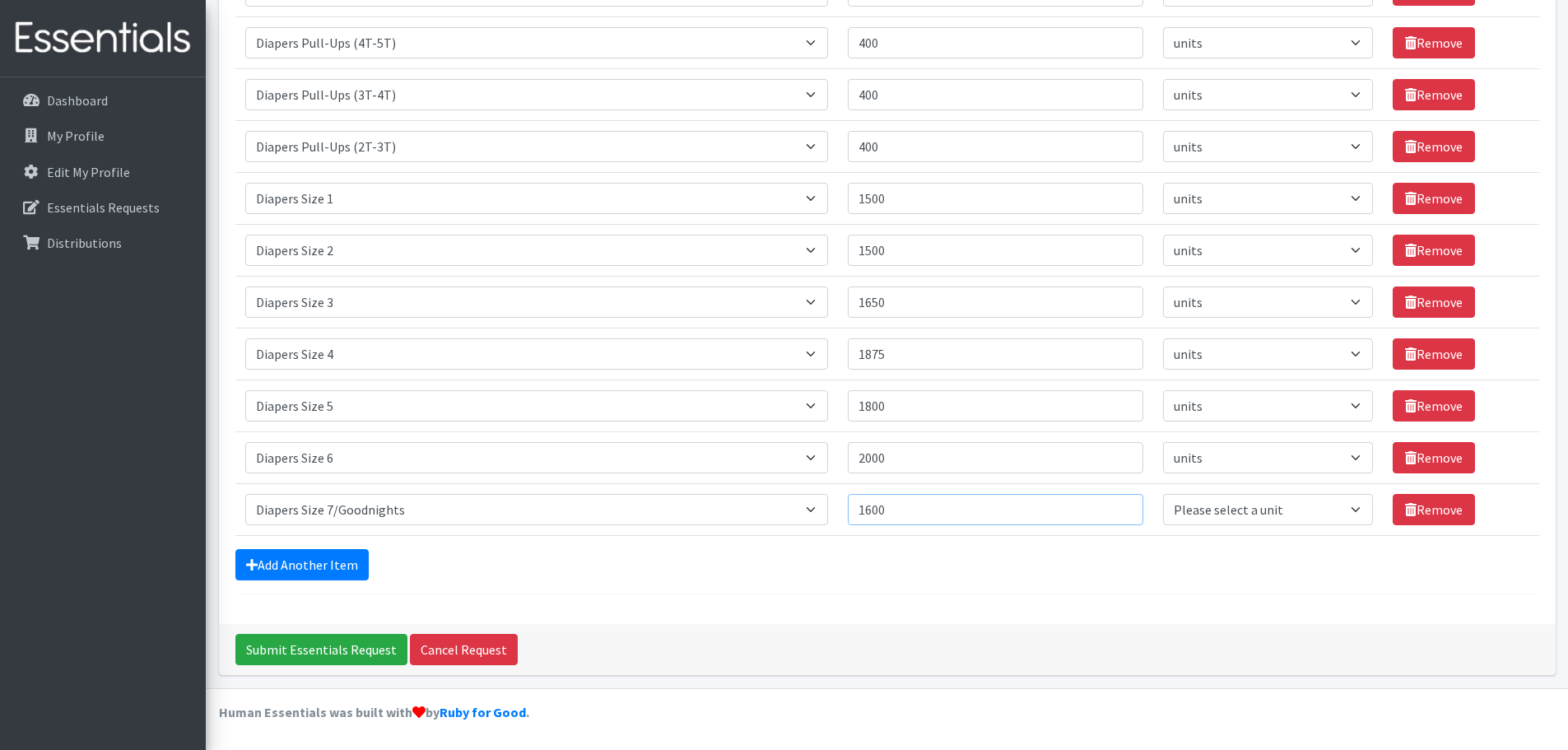
type input "1600"
click at [1352, 506] on select "Please select a unit units Packs" at bounding box center [1268, 509] width 210 height 31
select select
click at [1163, 494] on select "Please select a unit units Packs" at bounding box center [1268, 509] width 210 height 31
click at [346, 556] on link "Add Another Item" at bounding box center [302, 564] width 133 height 31
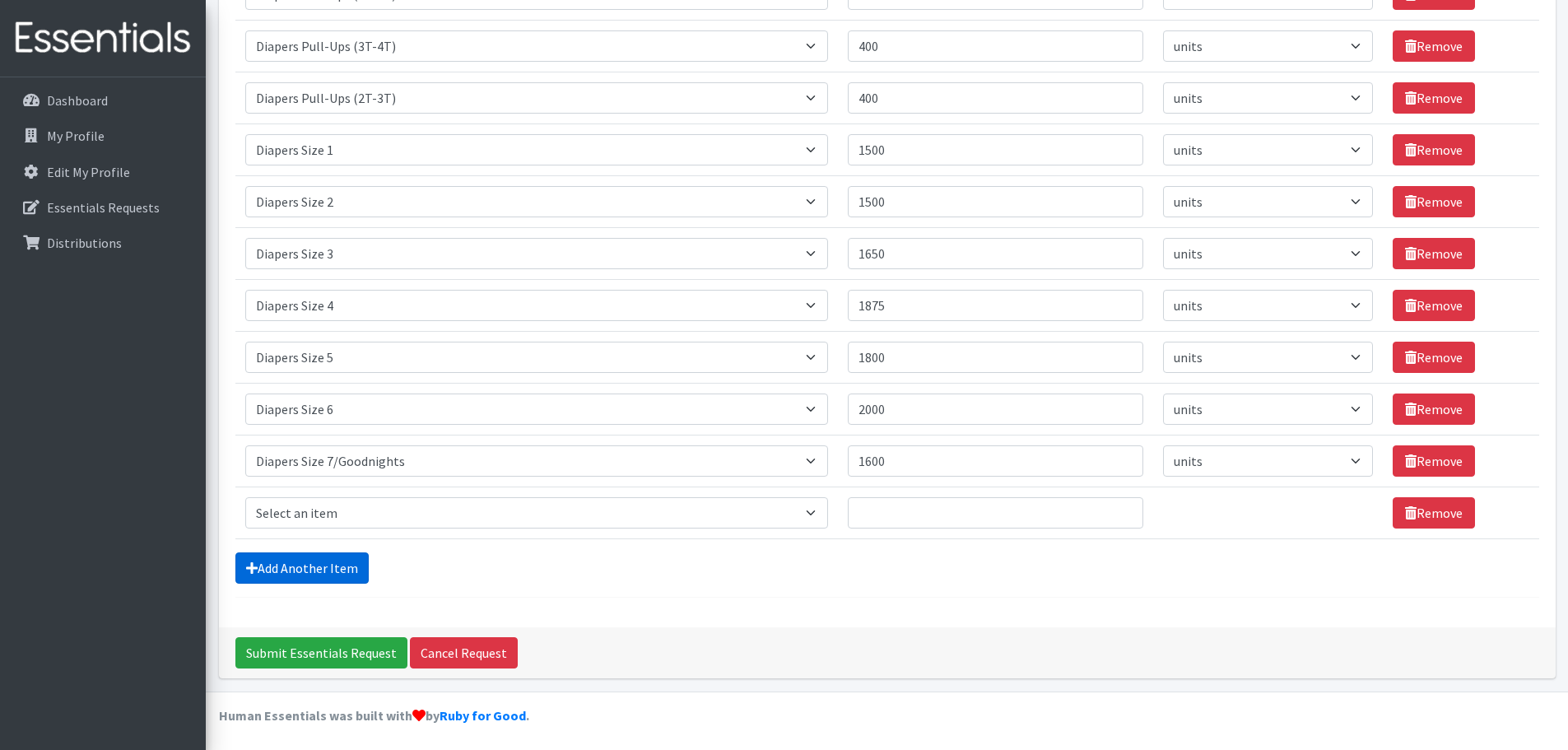
scroll to position [342, 0]
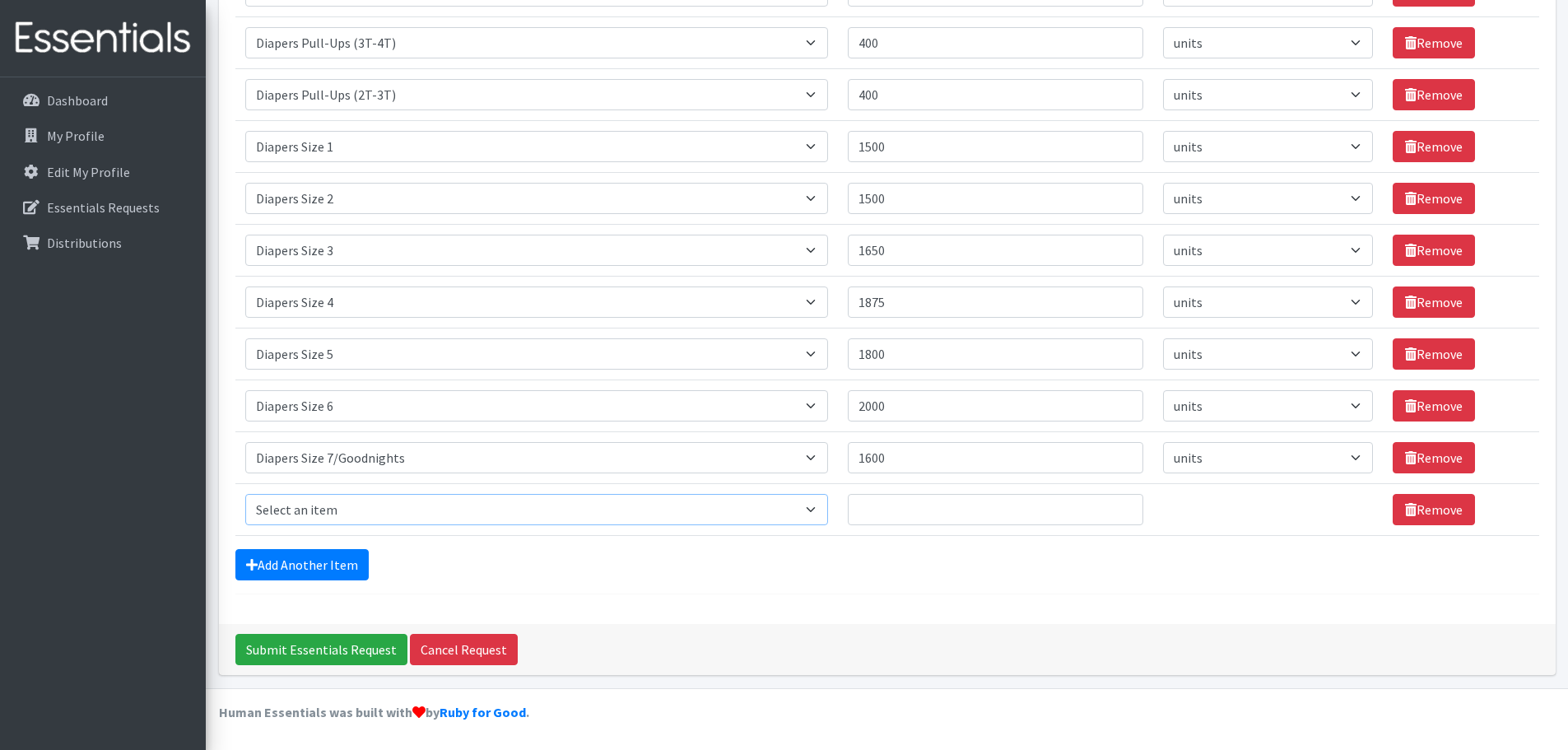
click at [822, 503] on select "Select an item # of Children this order will serve # of Individuals Living in H…" at bounding box center [536, 509] width 583 height 31
click at [814, 504] on select "Select an item # of Children this order will serve # of Individuals Living in H…" at bounding box center [536, 509] width 583 height 31
select select "1982"
click at [245, 494] on select "Select an item # of Children this order will serve # of Individuals Living in H…" at bounding box center [536, 509] width 583 height 31
click at [1084, 512] on input "Quantity" at bounding box center [996, 509] width 295 height 31
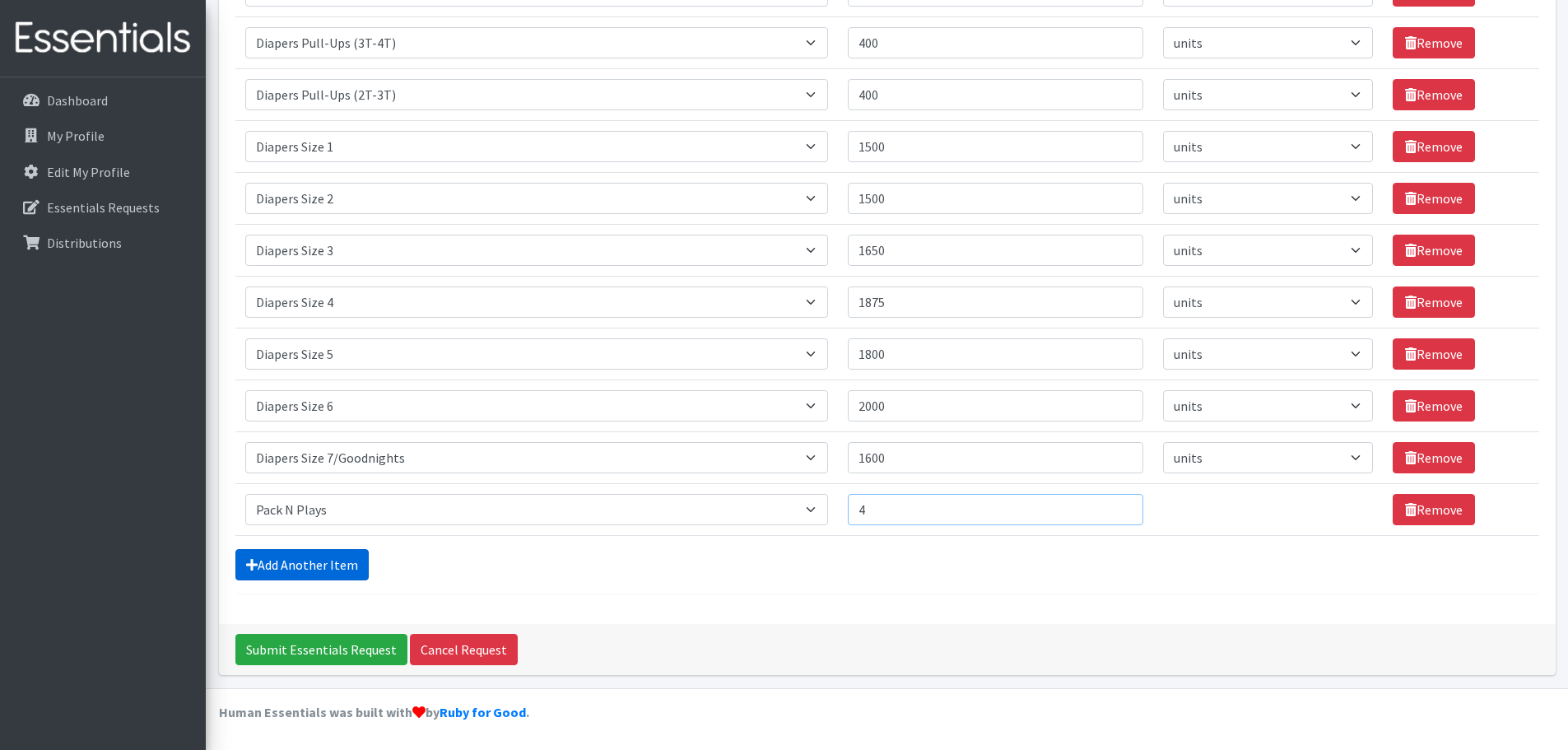
type input "4"
click at [292, 562] on link "Add Another Item" at bounding box center [302, 564] width 133 height 31
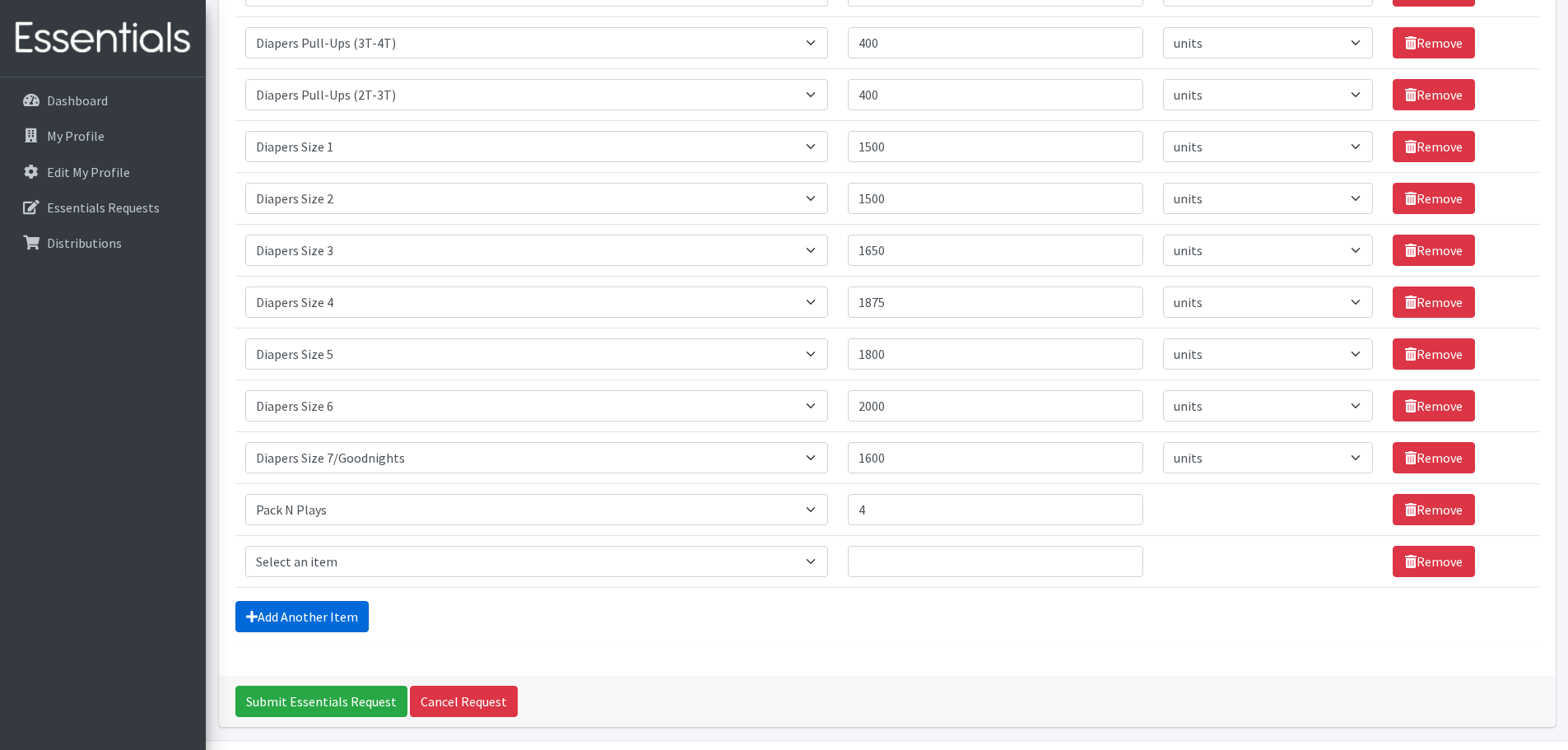
scroll to position [394, 0]
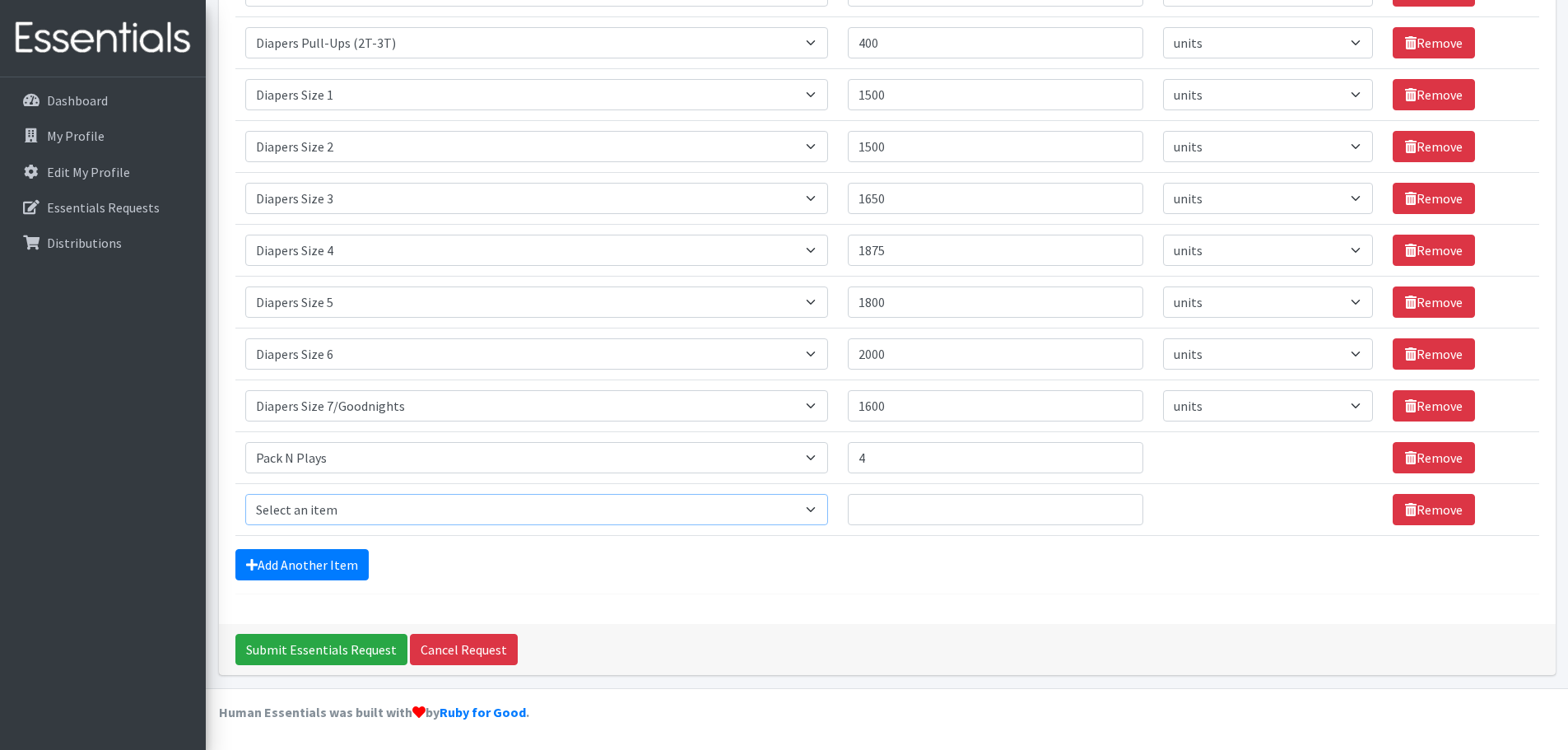
click at [822, 503] on select "Select an item # of Children this order will serve # of Individuals Living in H…" at bounding box center [536, 509] width 583 height 31
select select "1987"
click at [245, 494] on select "Select an item # of Children this order will serve # of Individuals Living in H…" at bounding box center [536, 509] width 583 height 31
click at [899, 508] on input "Quantity" at bounding box center [996, 509] width 295 height 31
type input "3"
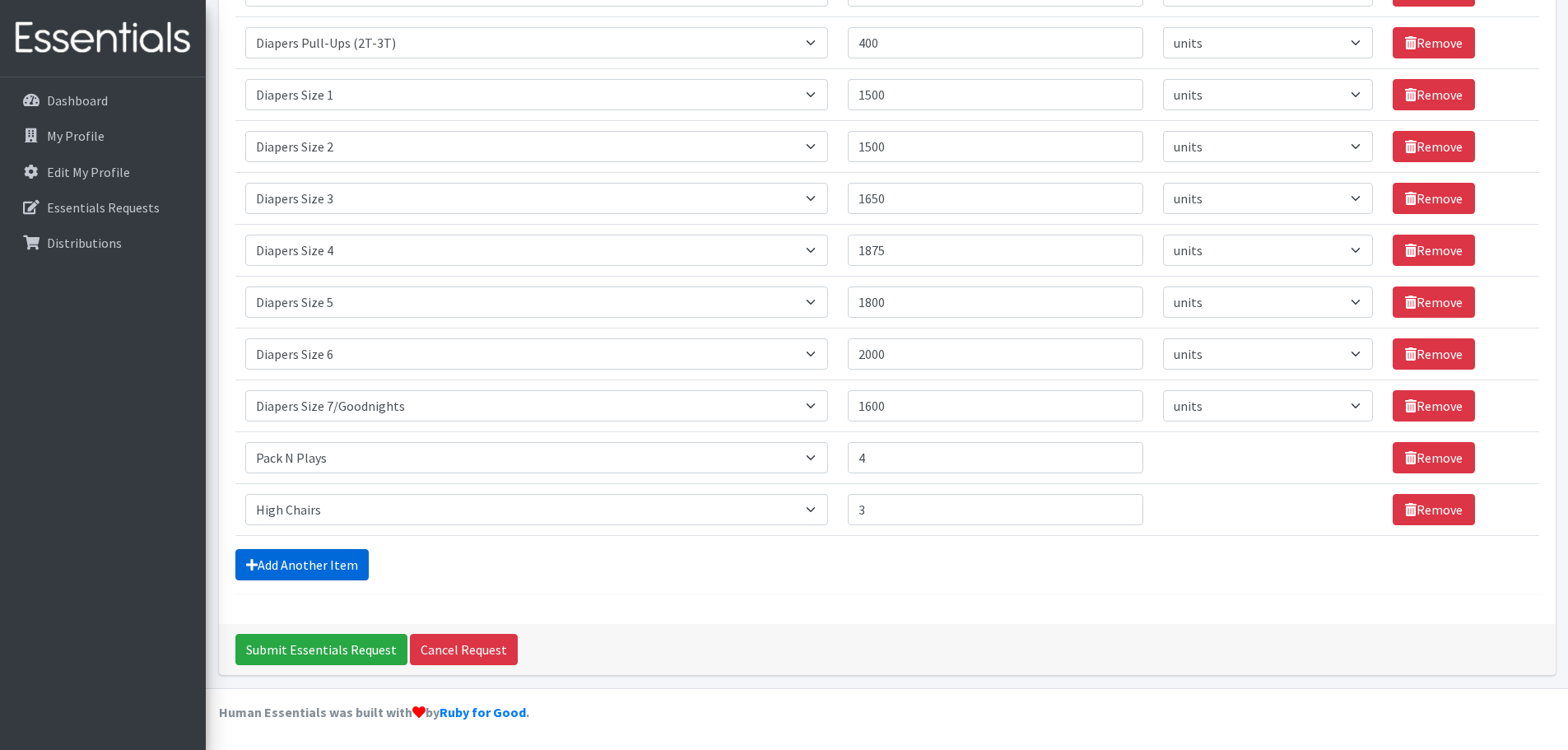
click at [300, 549] on link "Add Another Item" at bounding box center [302, 564] width 133 height 31
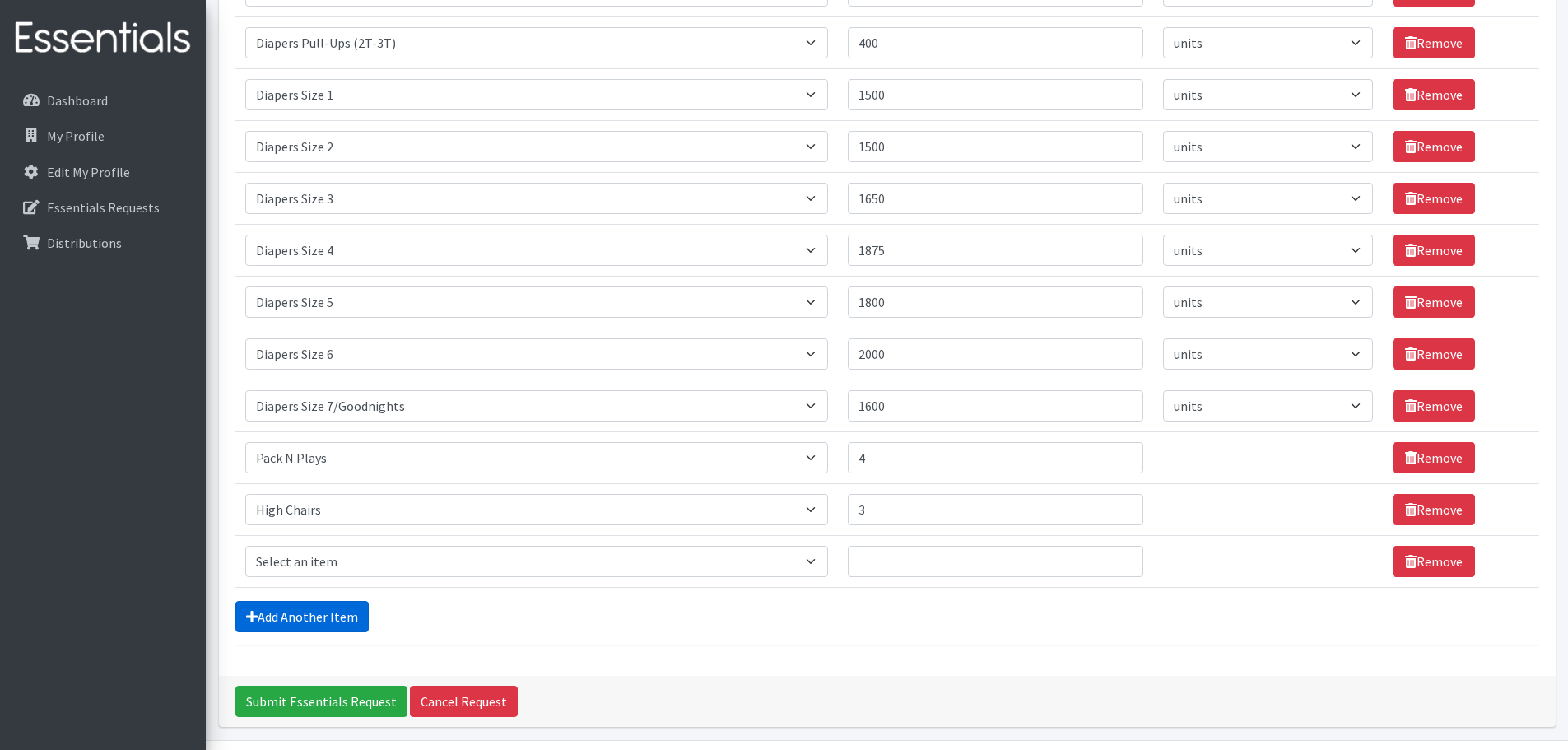
scroll to position [446, 0]
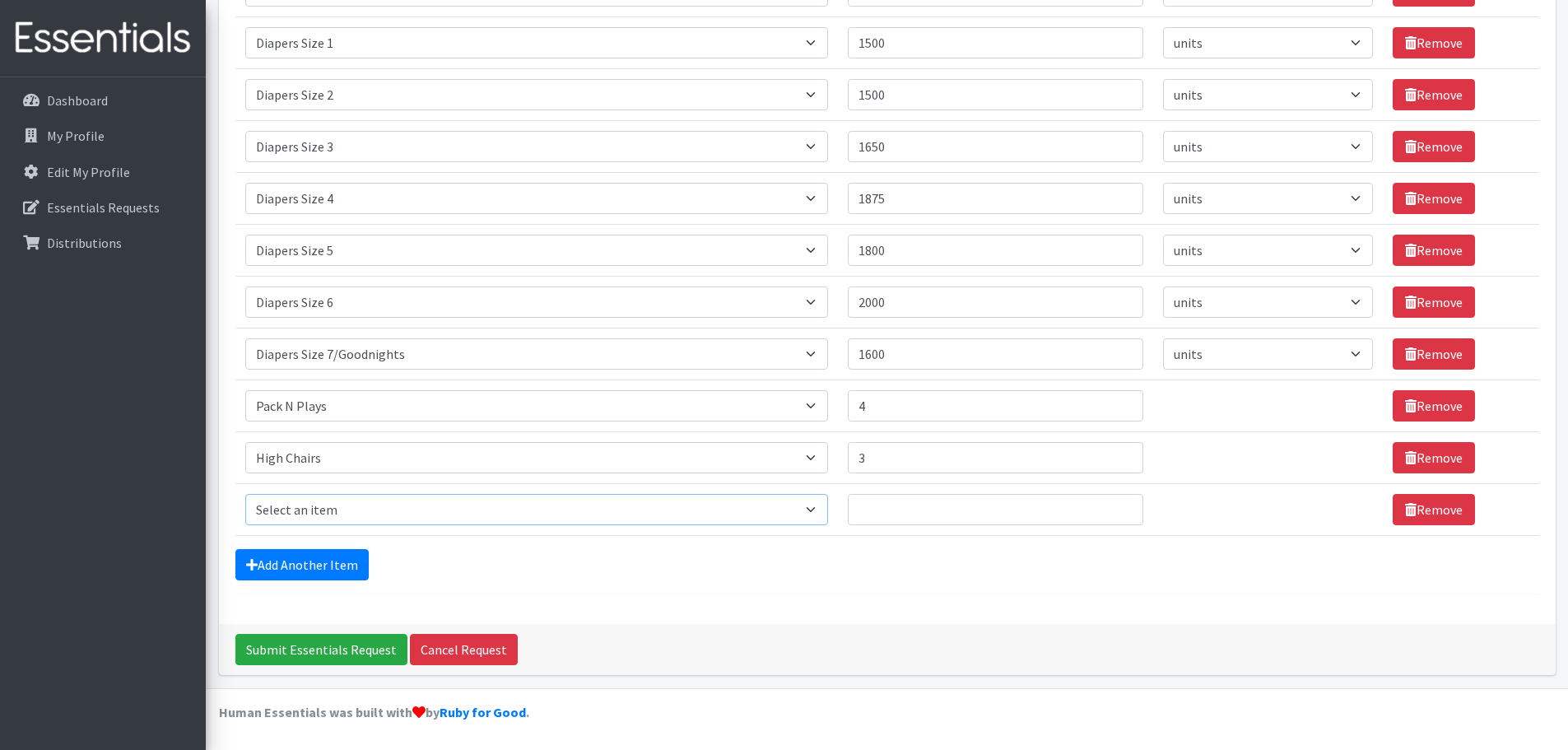
click at [828, 510] on select "Select an item # of Children this order will serve # of Individuals Living in H…" at bounding box center [536, 509] width 583 height 31
select select "11425"
click at [245, 494] on select "Select an item # of Children this order will serve # of Individuals Living in H…" at bounding box center [536, 509] width 583 height 31
click at [896, 510] on input "Quantity" at bounding box center [996, 509] width 295 height 31
type input "3"
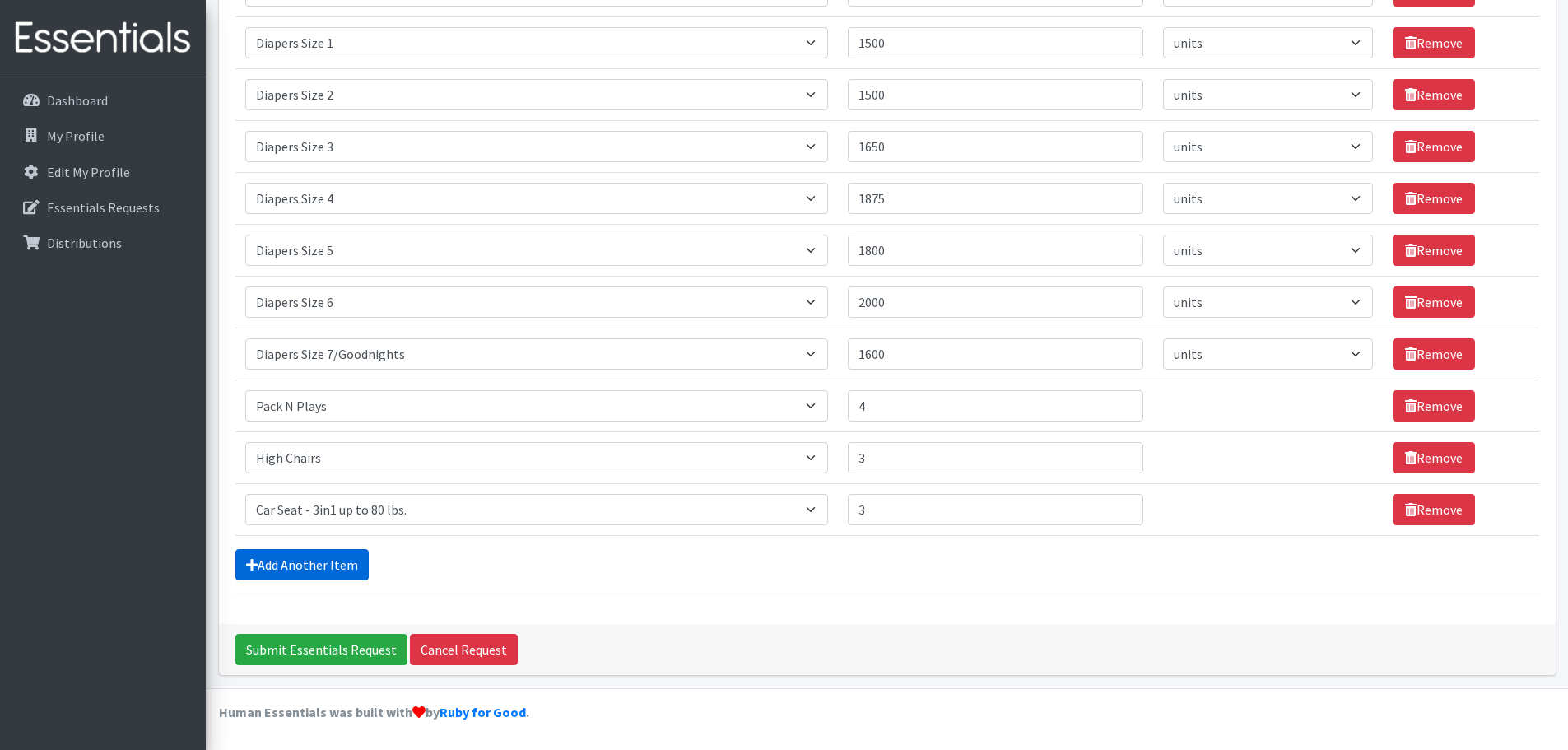
click at [318, 575] on link "Add Another Item" at bounding box center [302, 564] width 133 height 31
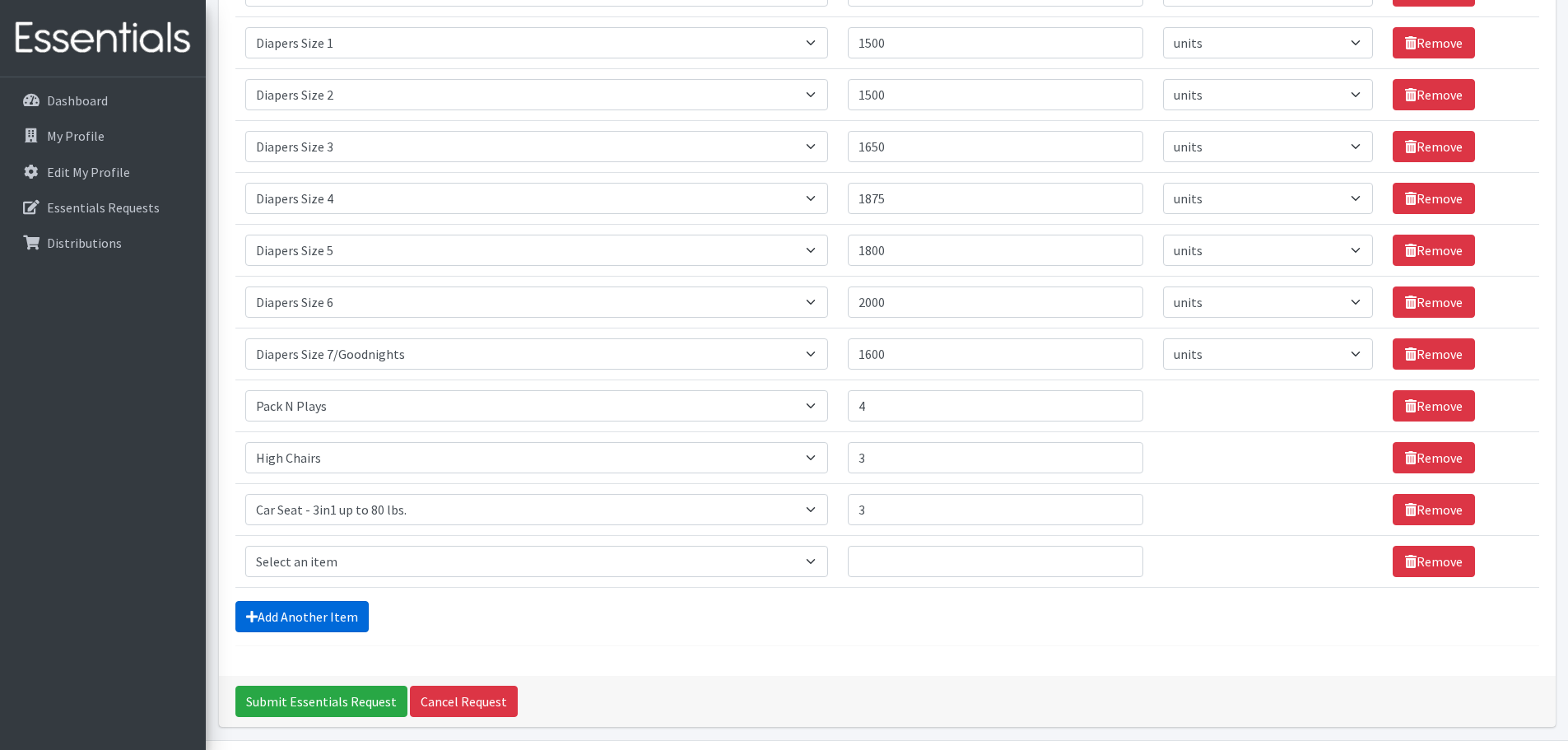
scroll to position [498, 0]
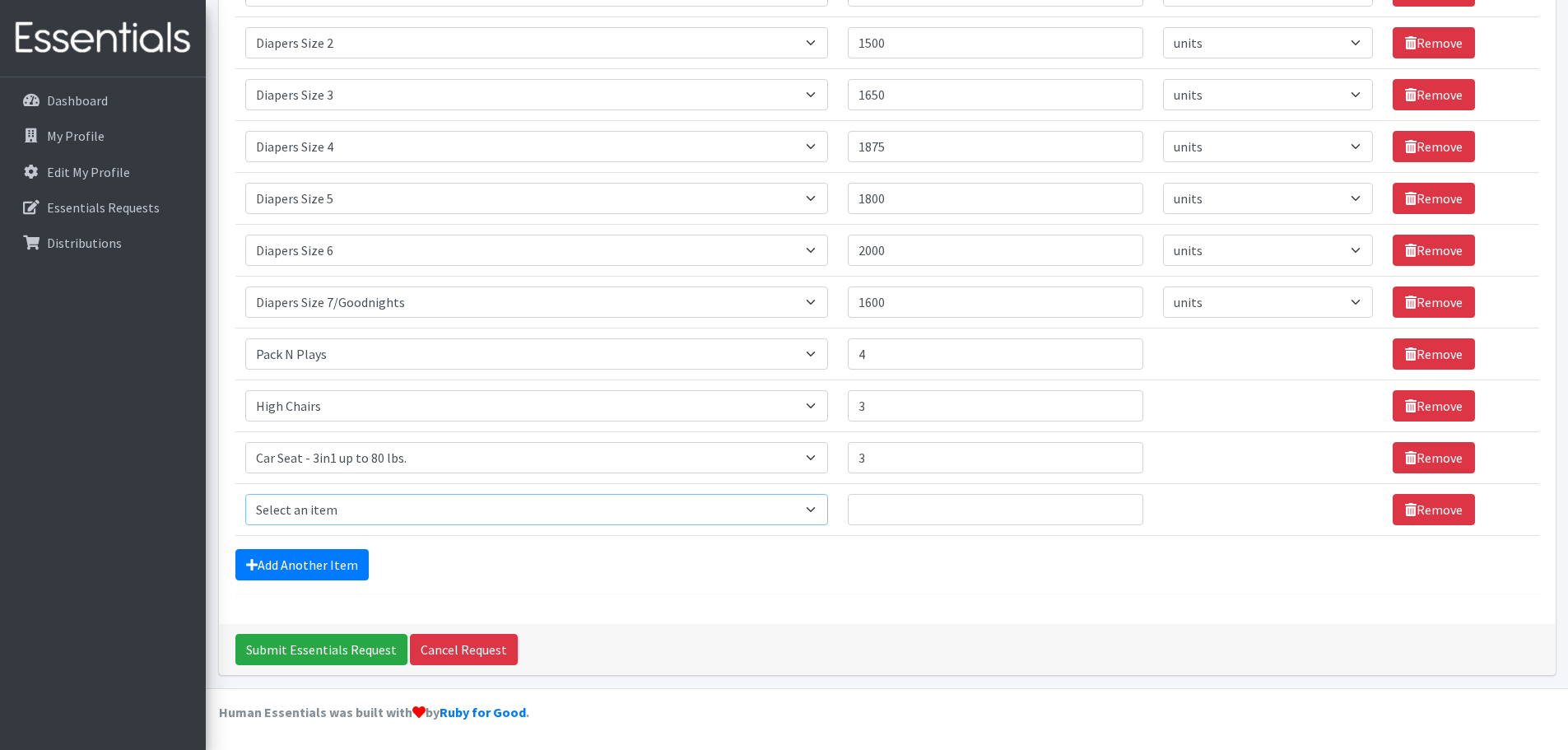
click at [820, 508] on select "Select an item # of Children this order will serve # of Individuals Living in H…" at bounding box center [536, 509] width 583 height 31
select select "7173"
click at [245, 494] on select "Select an item # of Children this order will serve # of Individuals Living in H…" at bounding box center [536, 509] width 583 height 31
click at [867, 506] on input "Quantity" at bounding box center [996, 509] width 295 height 31
type input "3"
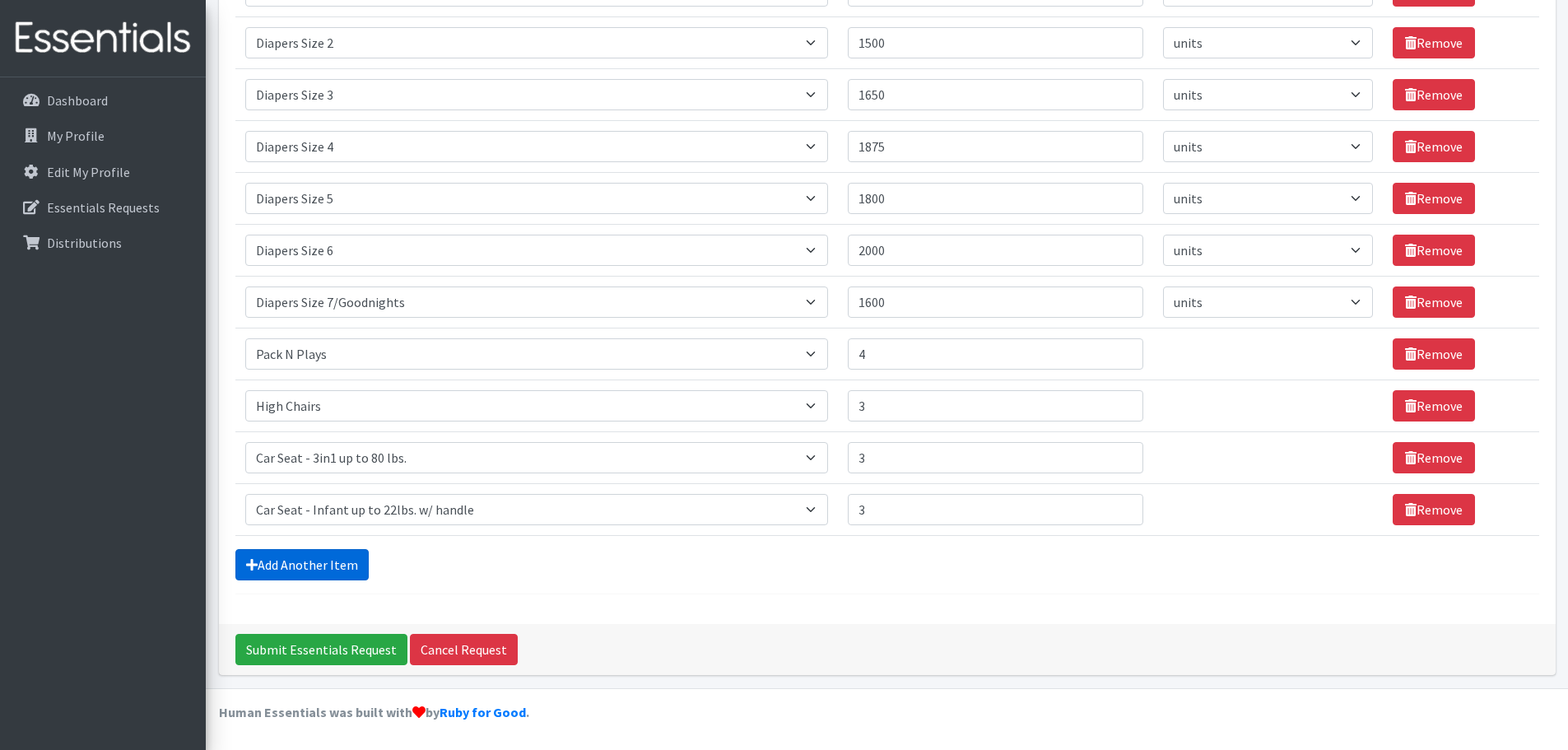
click at [331, 553] on link "Add Another Item" at bounding box center [302, 564] width 133 height 31
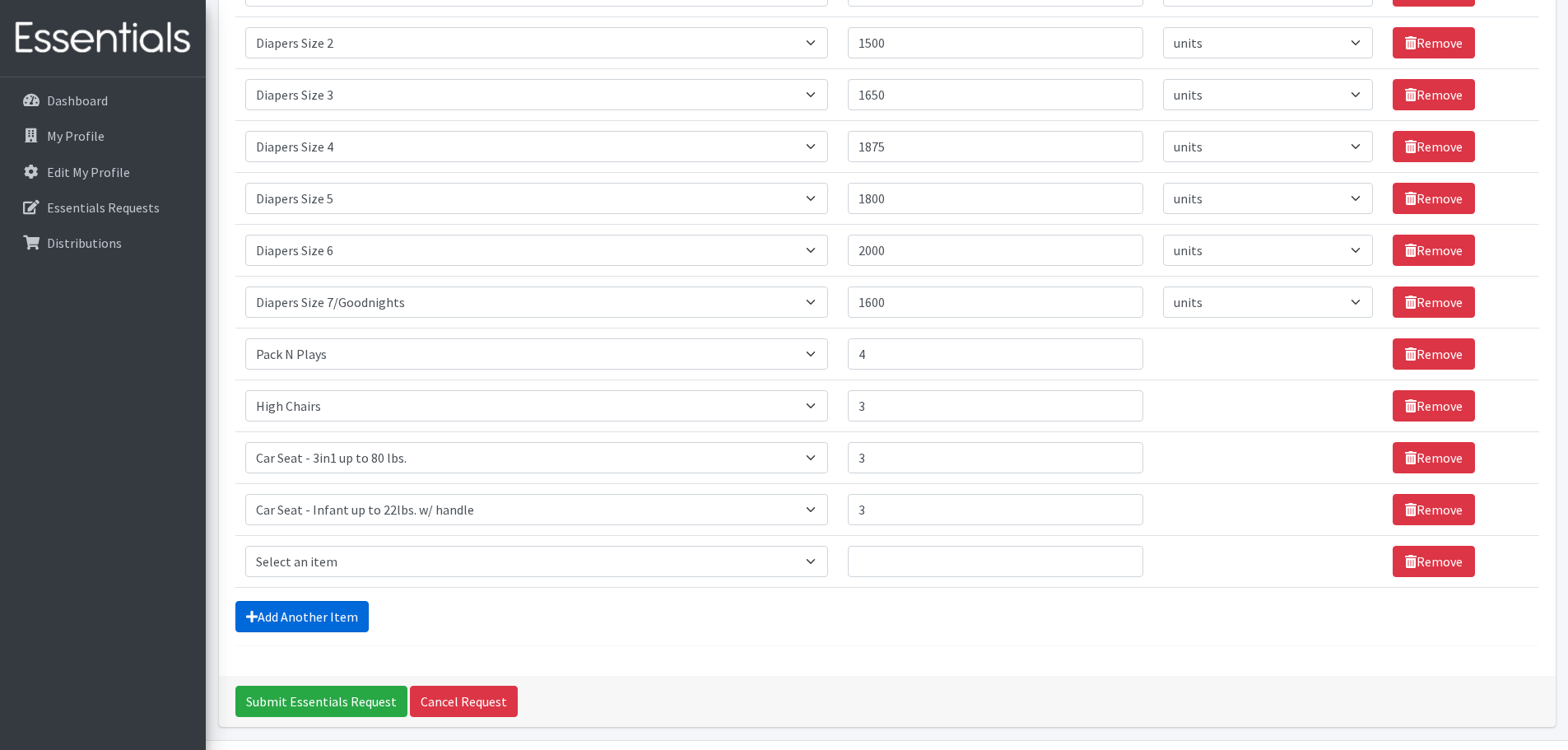
scroll to position [549, 0]
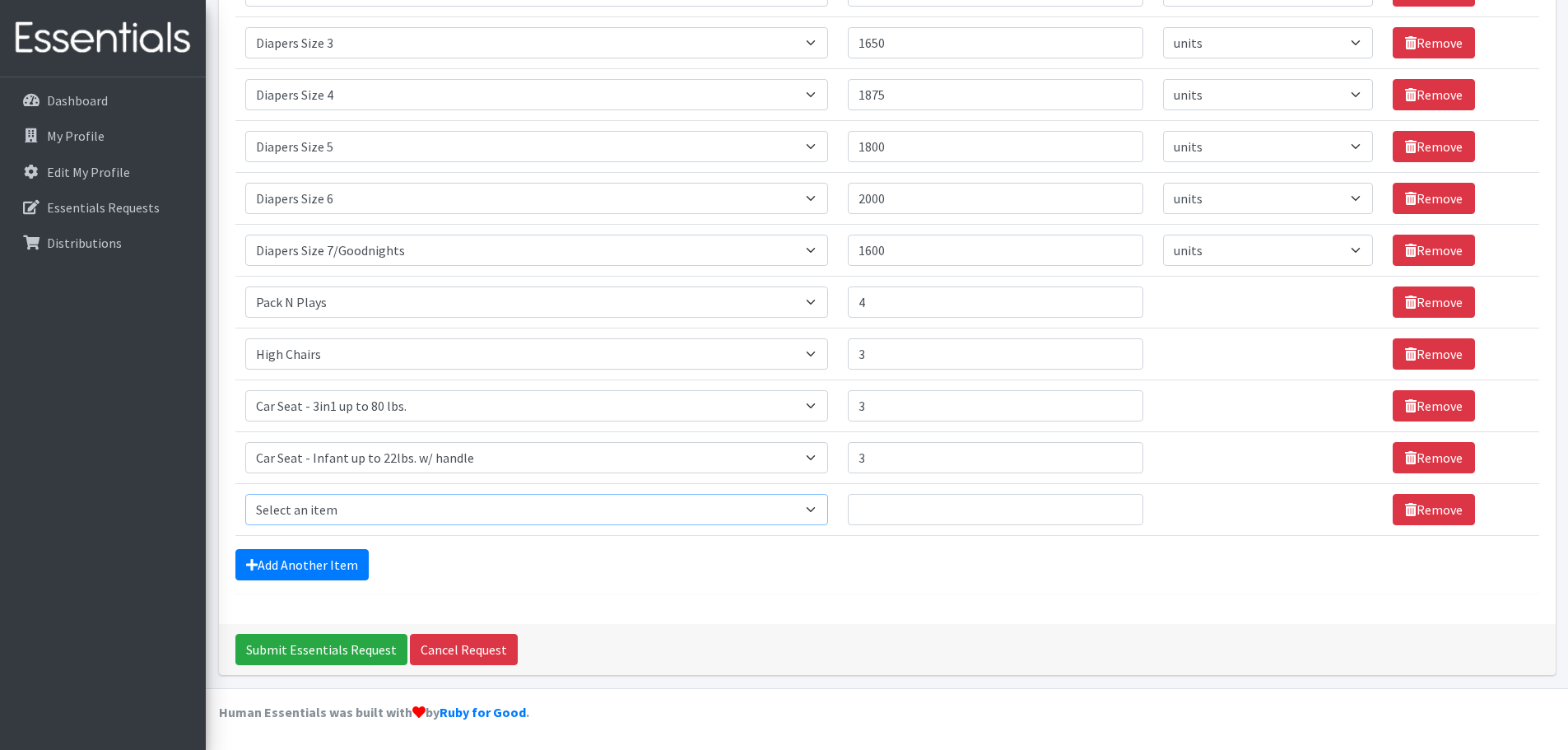
click at [815, 509] on select "Select an item # of Children this order will serve # of Individuals Living in H…" at bounding box center [536, 509] width 583 height 31
select select "13431"
click at [245, 494] on select "Select an item # of Children this order will serve # of Individuals Living in H…" at bounding box center [536, 509] width 583 height 31
click at [910, 504] on input "Quantity" at bounding box center [996, 509] width 295 height 31
click at [897, 510] on input "Quantity" at bounding box center [996, 509] width 295 height 31
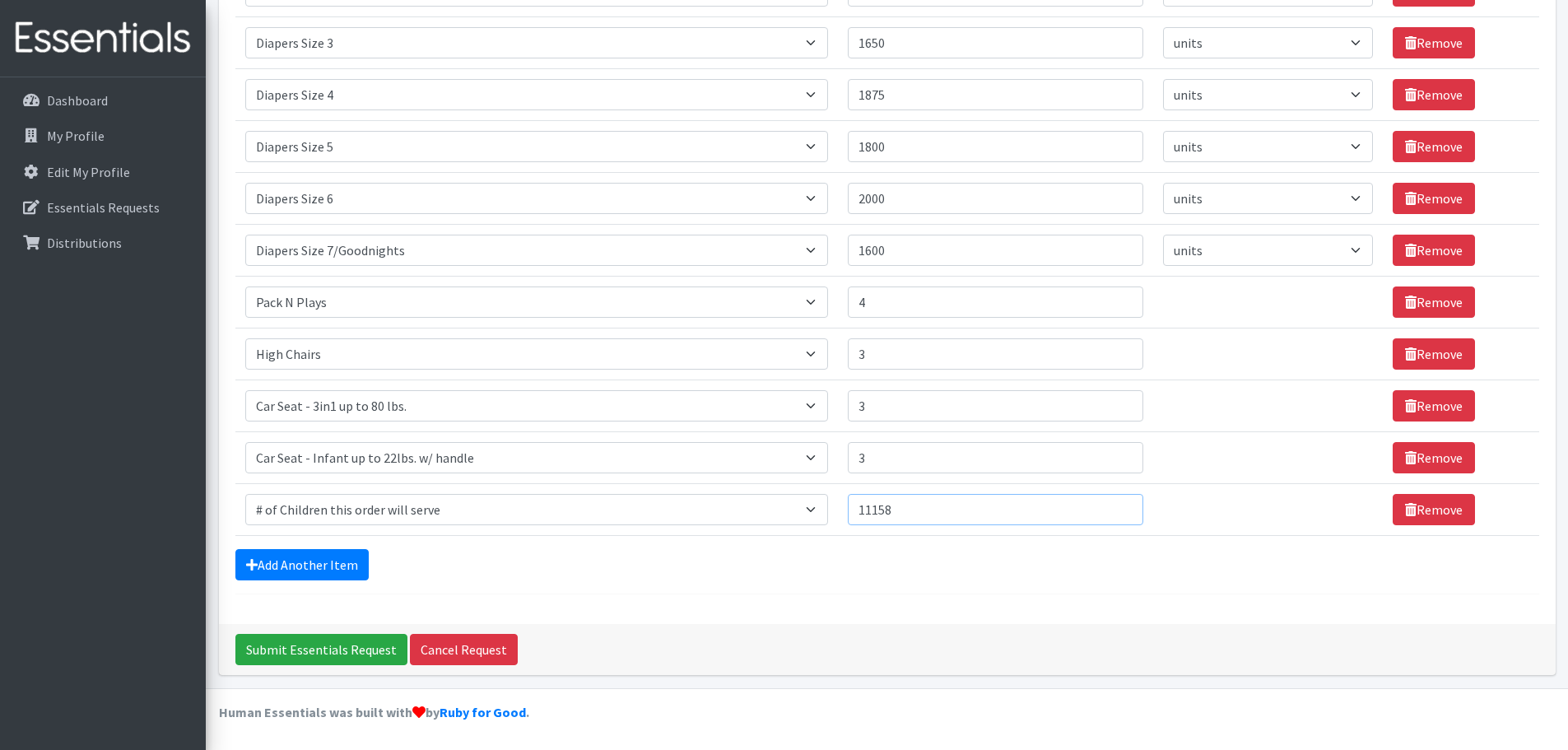
click at [881, 512] on input "11158" at bounding box center [996, 509] width 295 height 31
type input "1158"
click at [318, 565] on link "Add Another Item" at bounding box center [302, 564] width 133 height 31
click at [826, 506] on select "Select an item # of Children this order will serve # of Individuals Living in H…" at bounding box center [536, 509] width 583 height 31
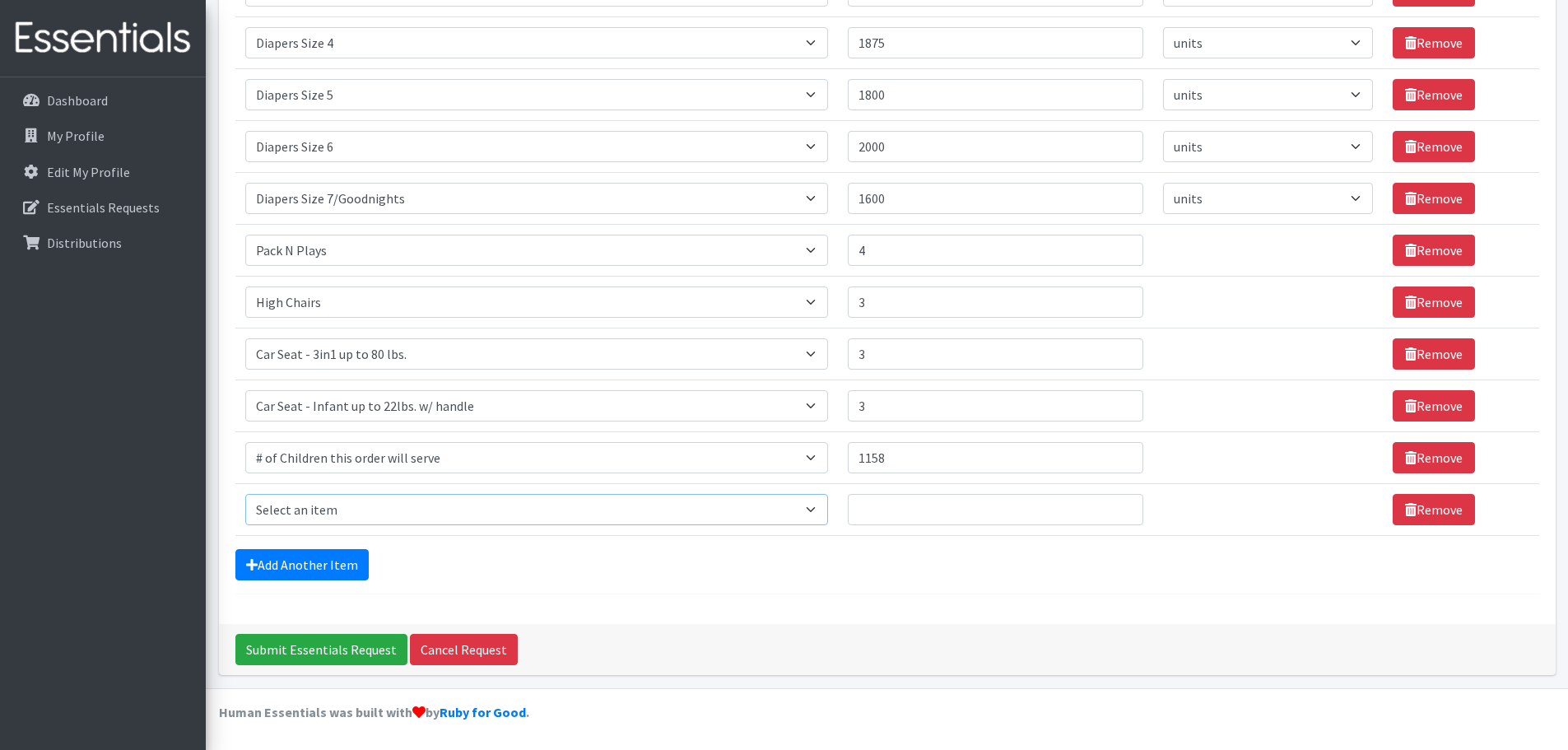
select select "6076"
click at [245, 494] on select "Select an item # of Children this order will serve # of Individuals Living in H…" at bounding box center [536, 509] width 583 height 31
click at [884, 513] on input "Quantity" at bounding box center [996, 509] width 295 height 31
click at [899, 455] on input "1158" at bounding box center [996, 457] width 295 height 31
type input "1"
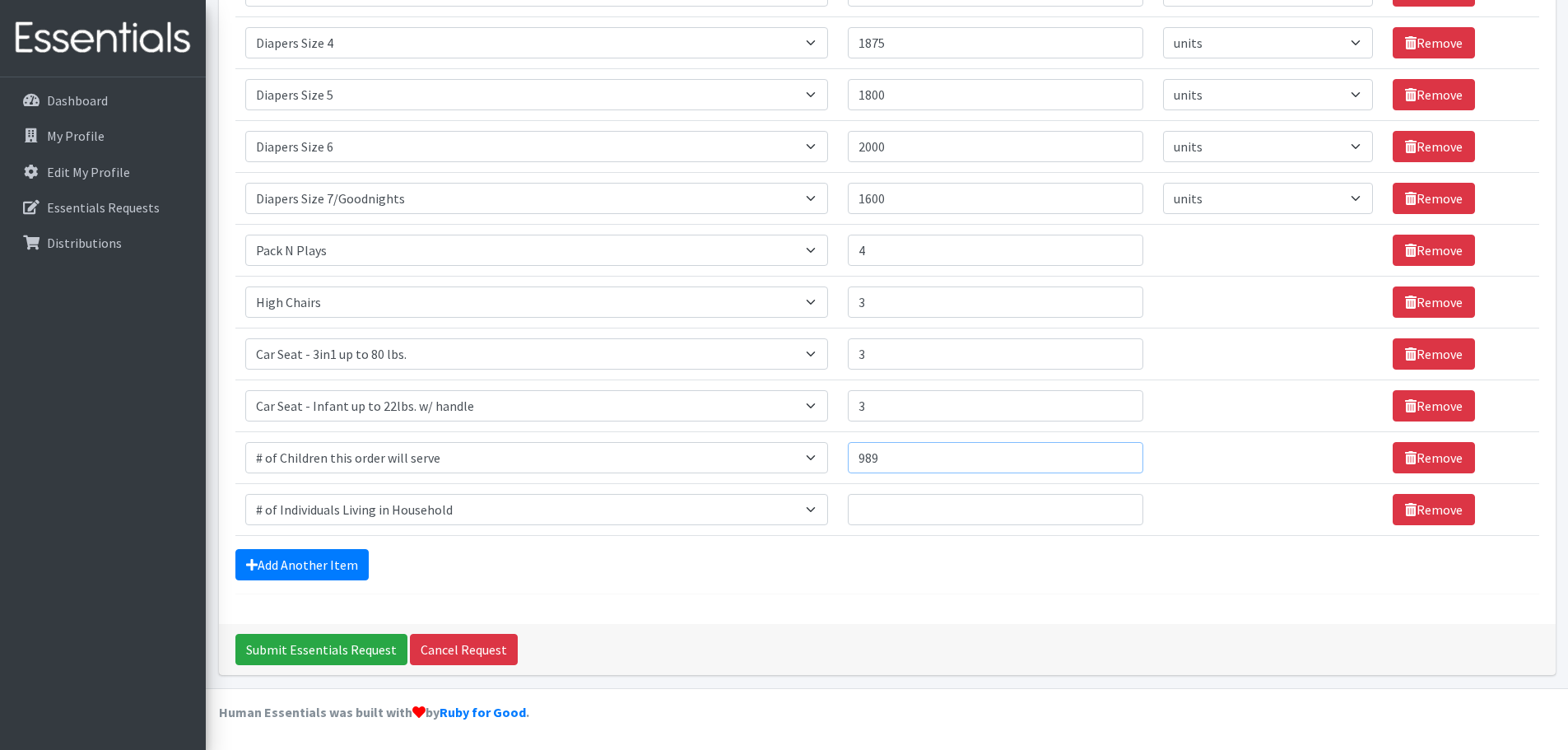
type input "989"
click at [889, 514] on input "Quantity" at bounding box center [996, 509] width 295 height 31
click at [890, 513] on input "Quantity" at bounding box center [996, 509] width 295 height 31
type input "2438"
click at [895, 458] on input "989" at bounding box center [996, 457] width 295 height 31
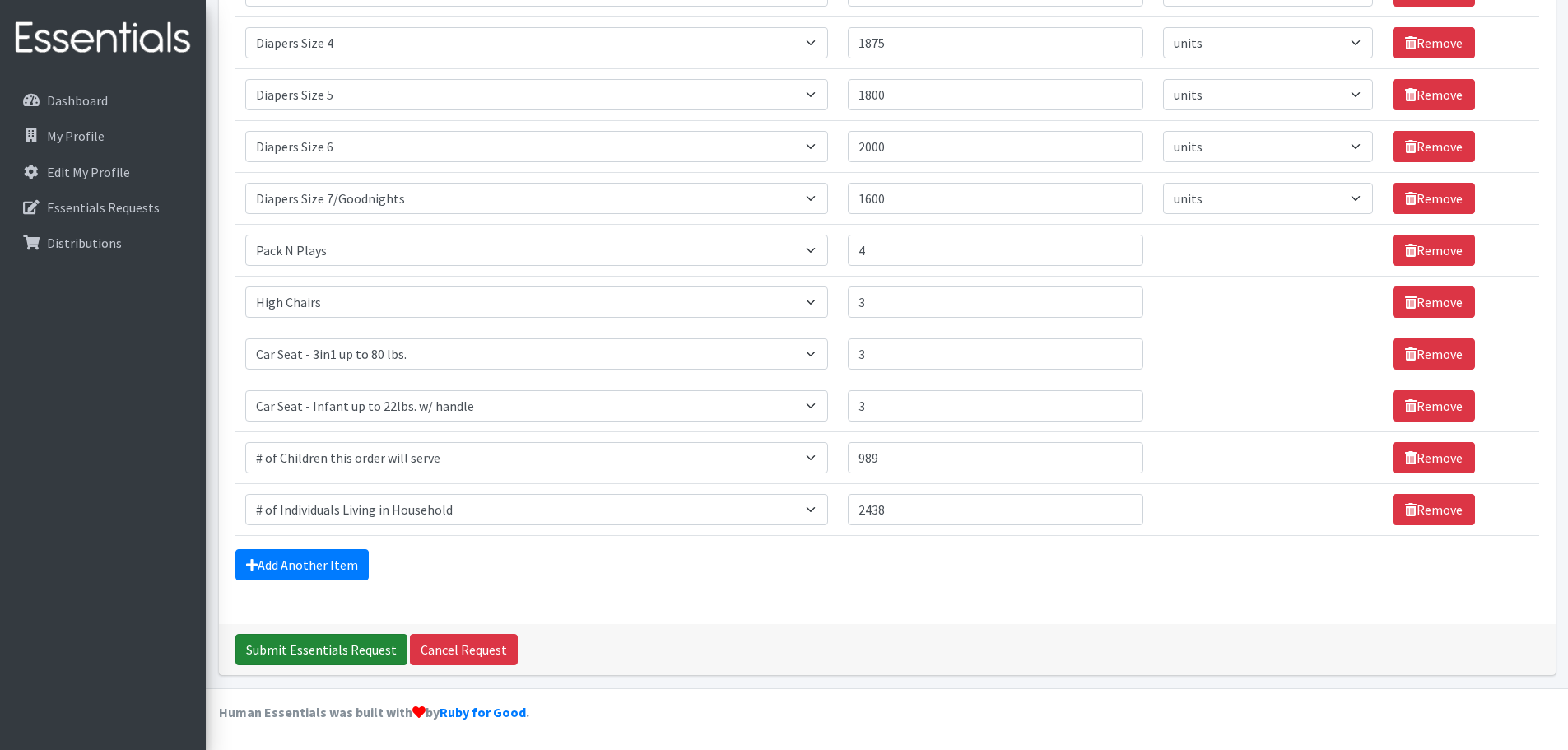
click at [346, 654] on input "Submit Essentials Request" at bounding box center [321, 649] width 172 height 31
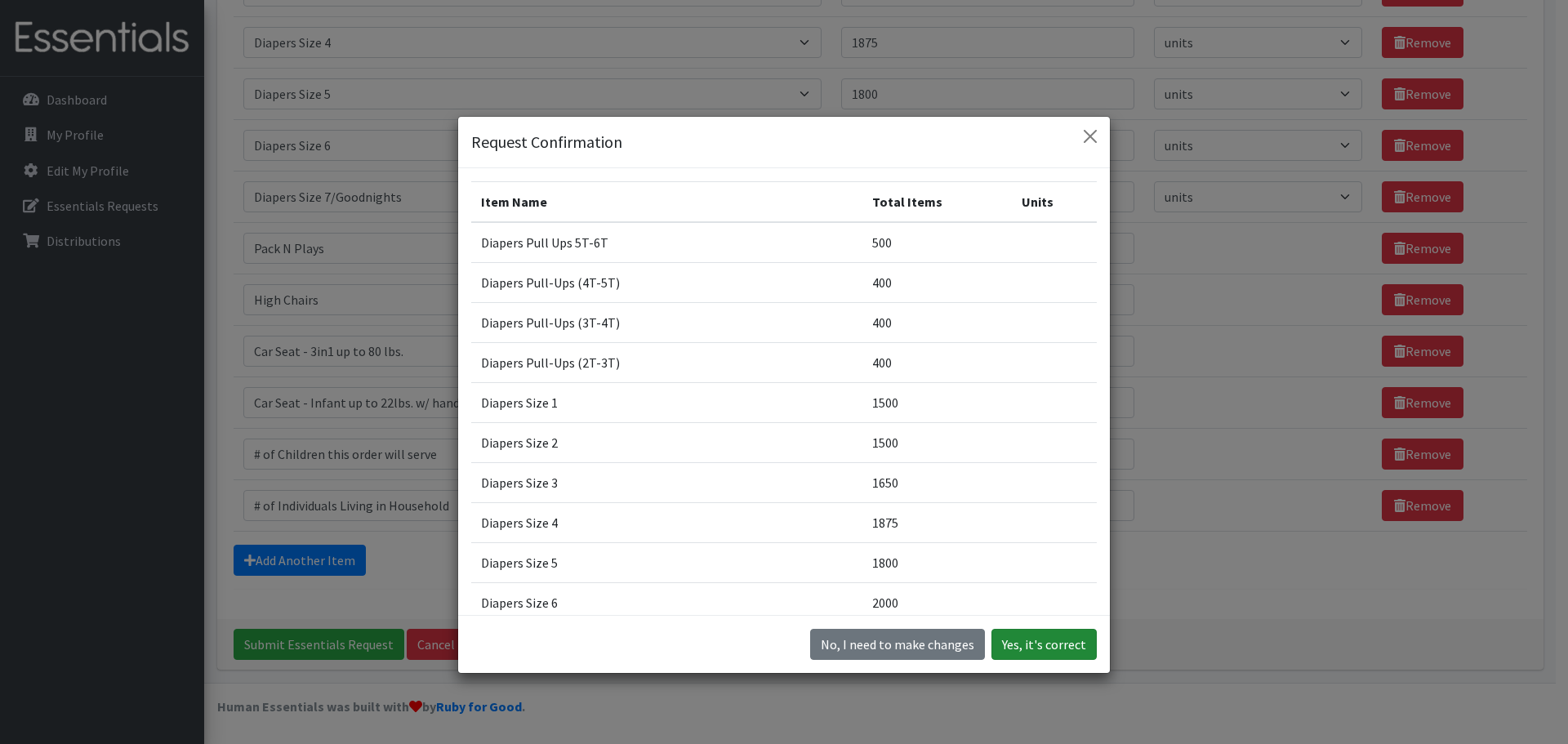
click at [1026, 639] on button "Yes, it's correct" at bounding box center [1044, 644] width 106 height 31
